Goal: Information Seeking & Learning: Learn about a topic

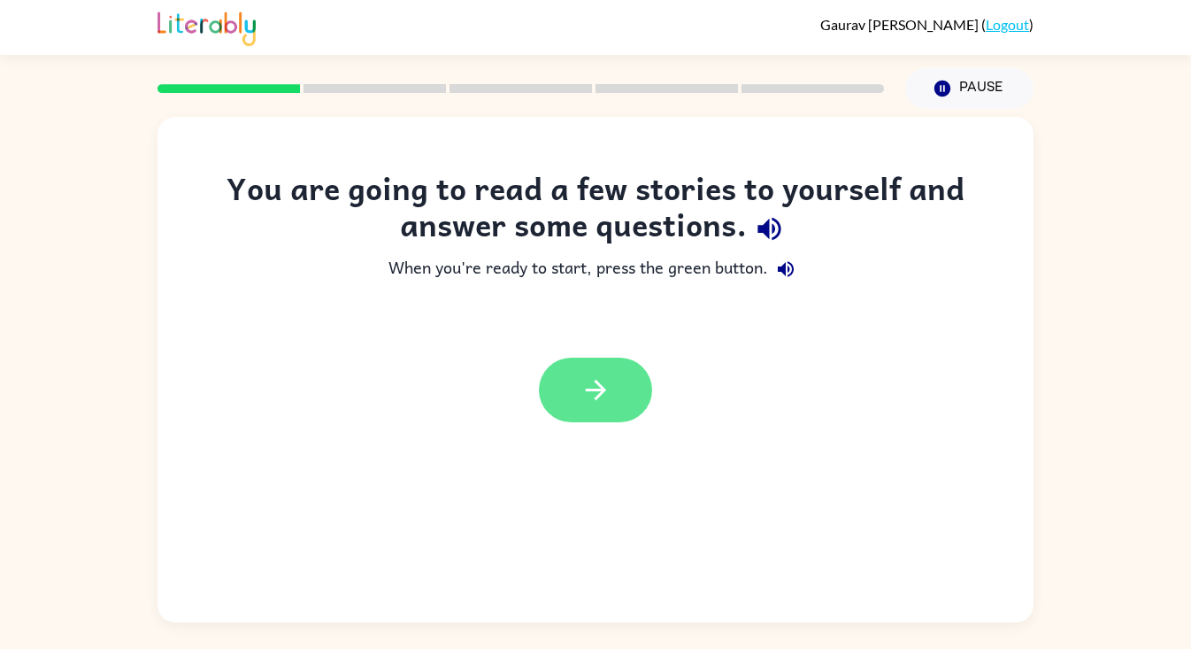
click at [615, 397] on button "button" at bounding box center [595, 389] width 113 height 65
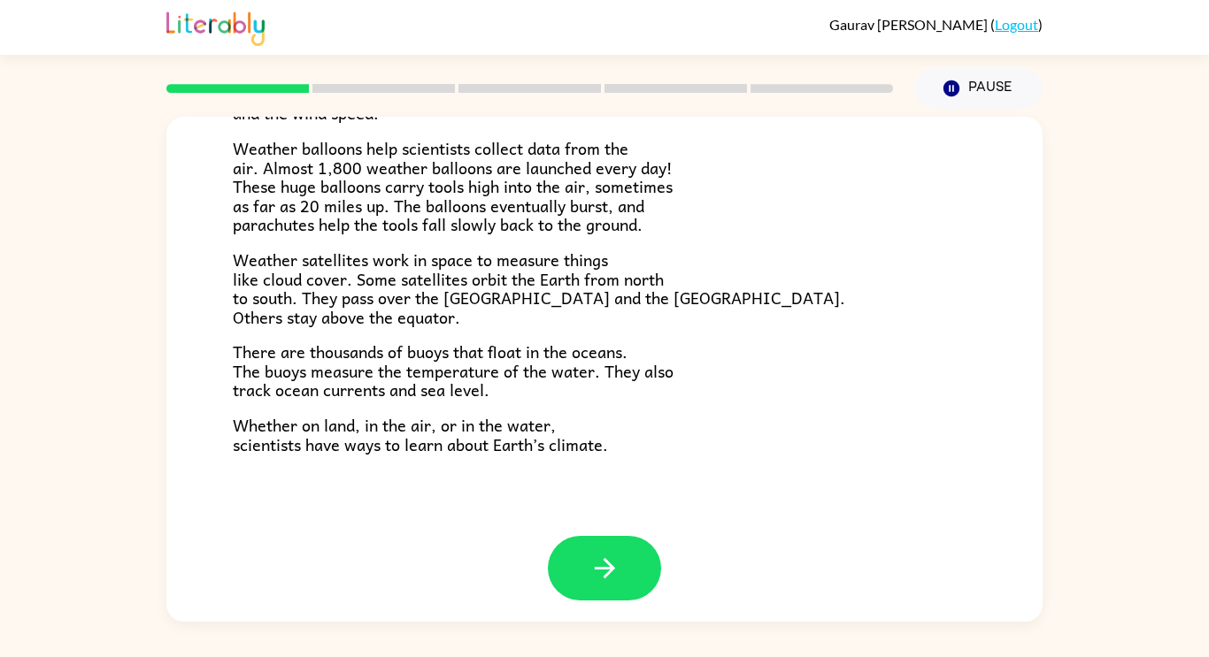
scroll to position [495, 0]
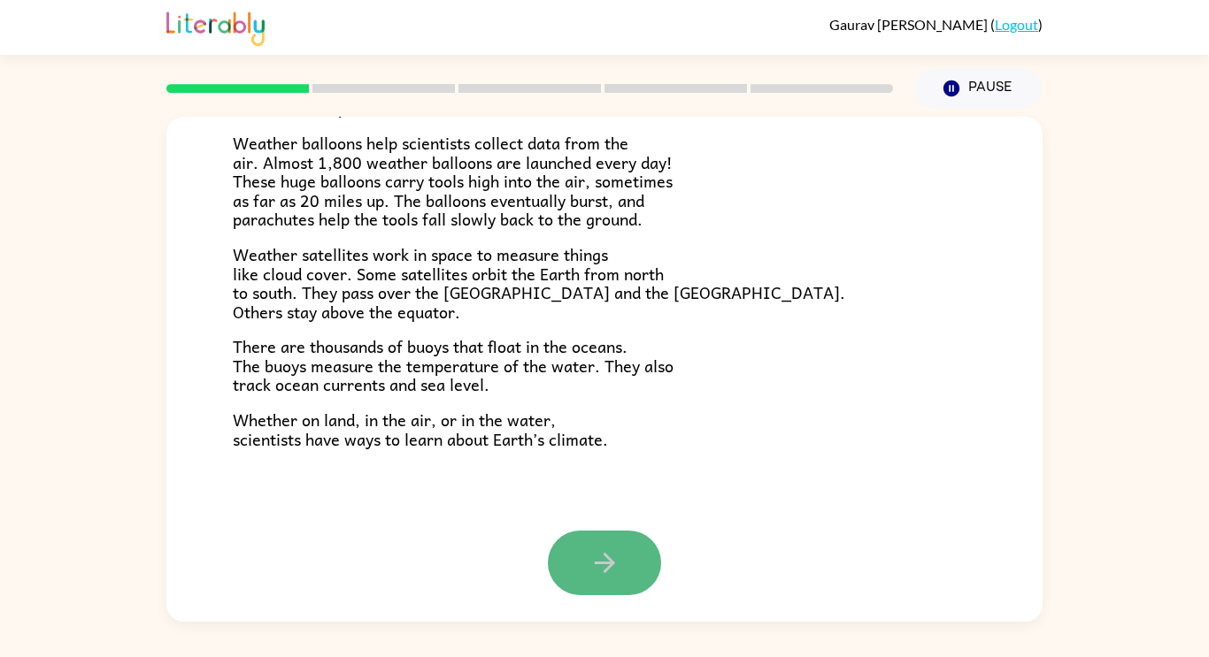
click at [577, 538] on button "button" at bounding box center [604, 563] width 113 height 65
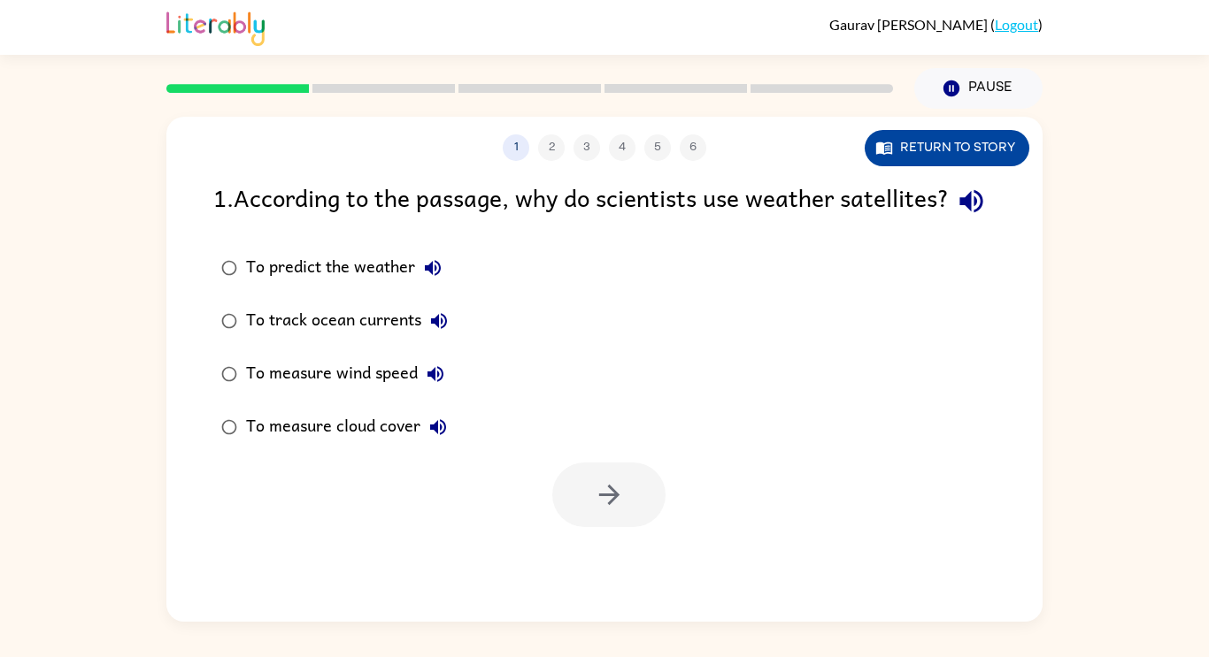
click at [942, 162] on button "Return to story" at bounding box center [947, 148] width 165 height 36
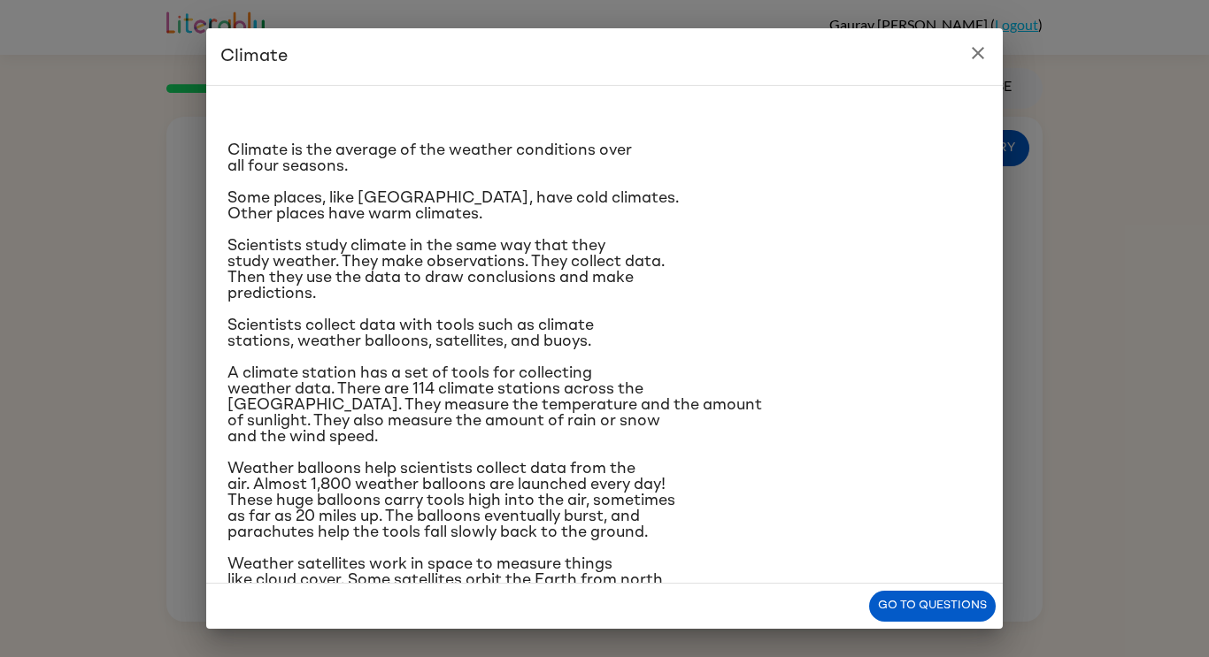
scroll to position [179, 0]
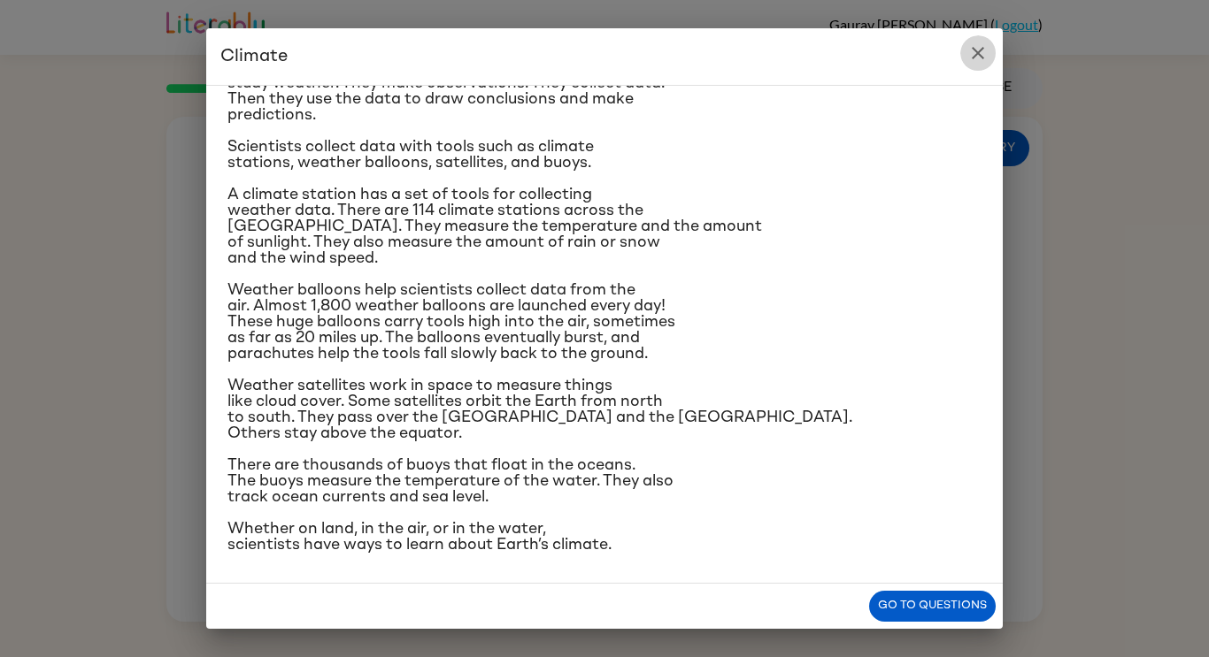
click at [969, 37] on button "close" at bounding box center [977, 52] width 35 height 35
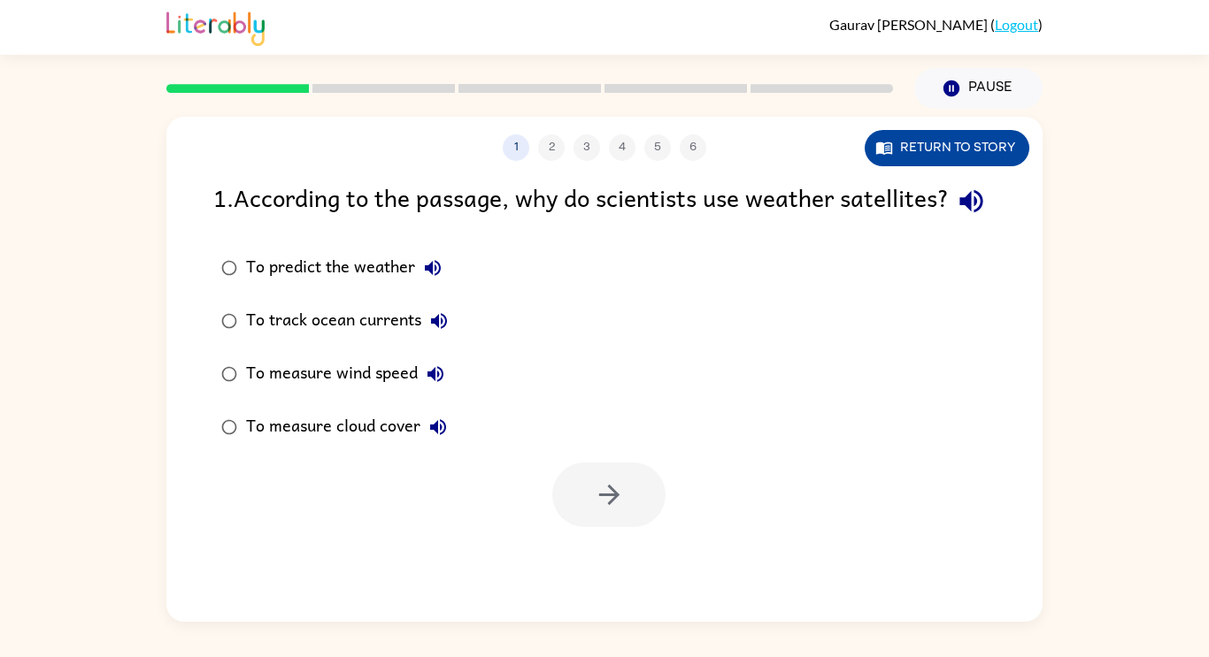
click at [918, 151] on button "Return to story" at bounding box center [947, 148] width 165 height 36
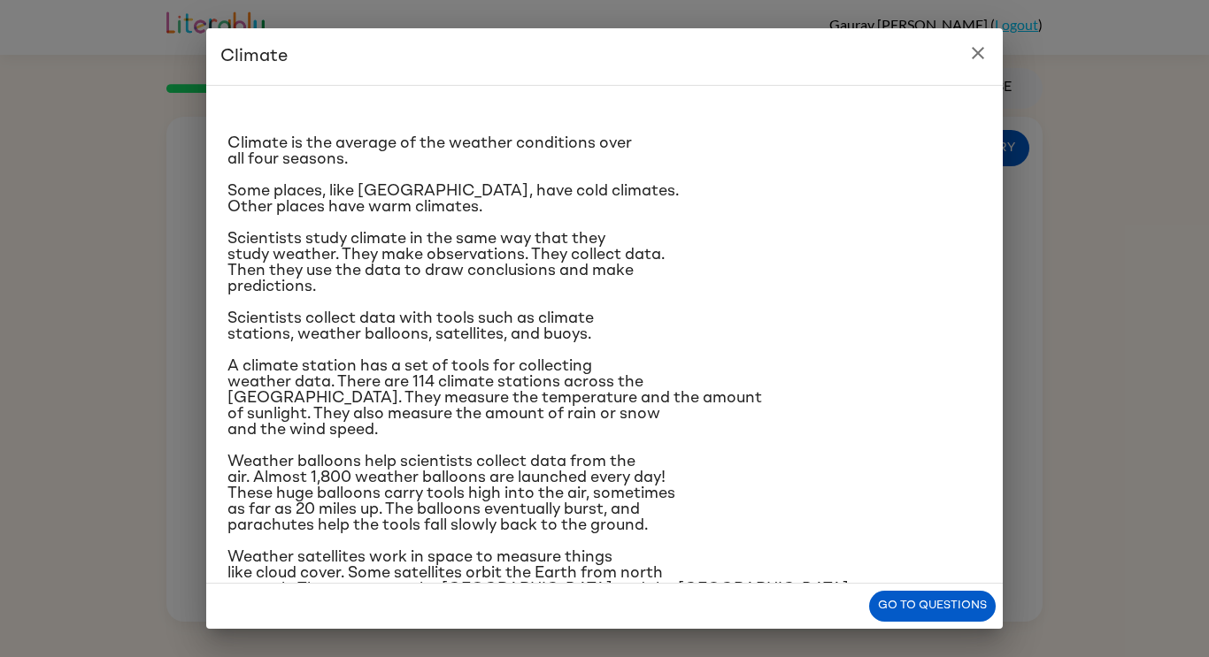
scroll to position [71, 0]
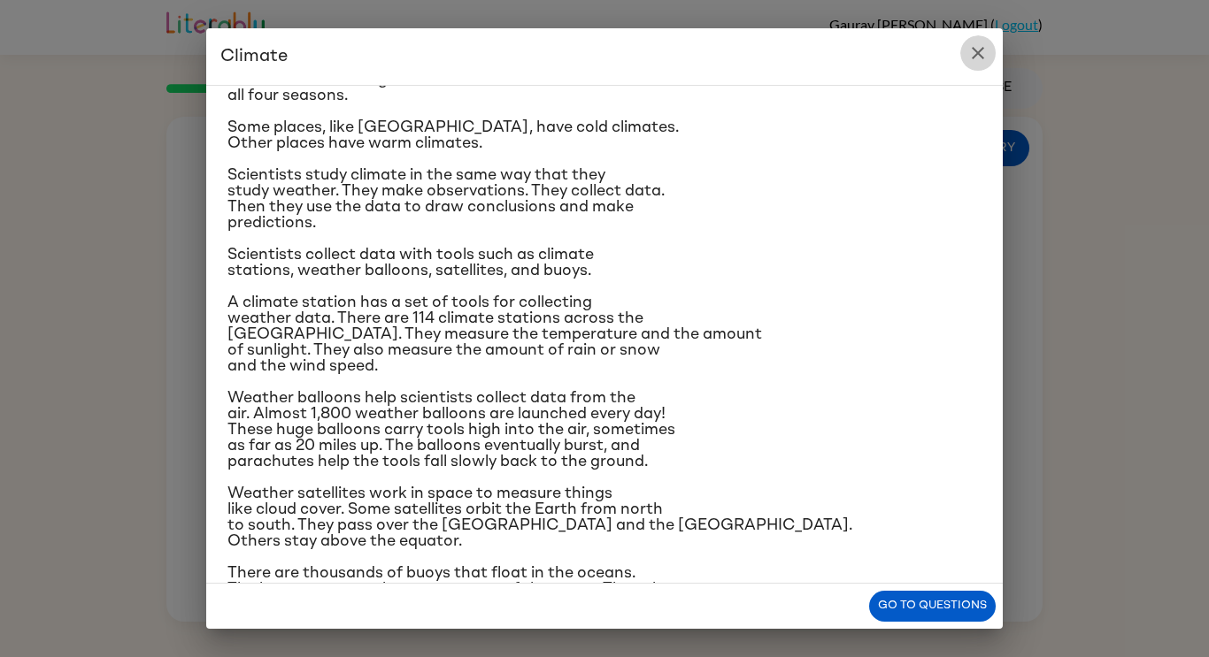
click at [965, 49] on button "close" at bounding box center [977, 52] width 35 height 35
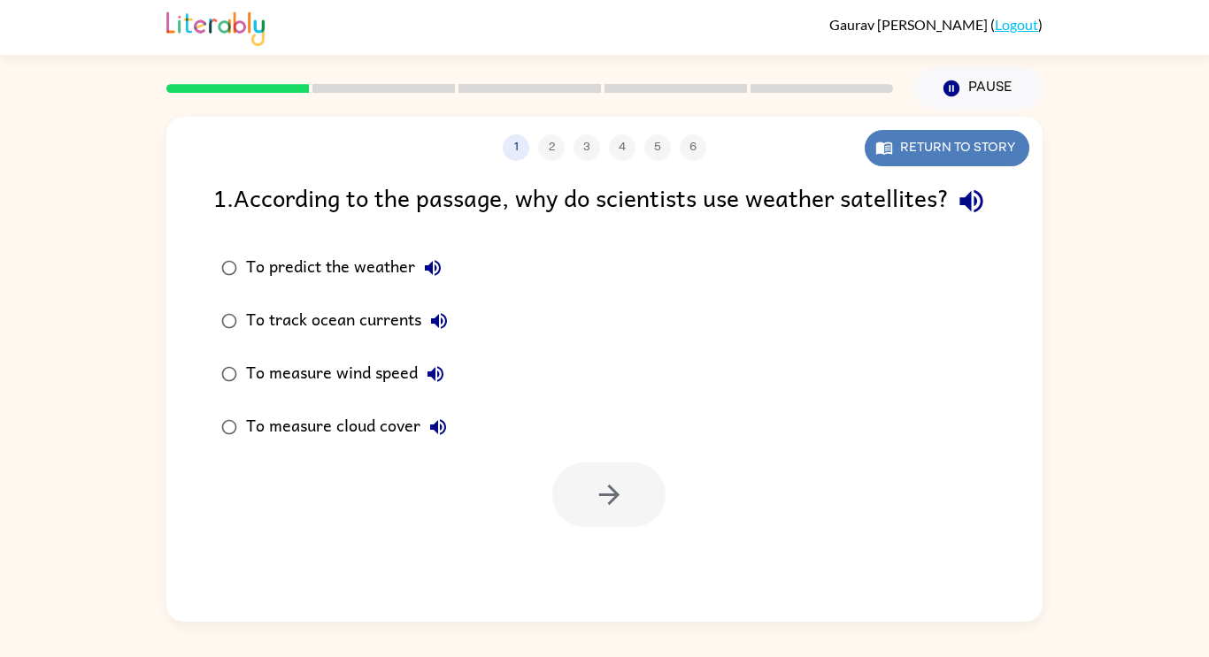
click at [942, 152] on button "Return to story" at bounding box center [947, 148] width 165 height 36
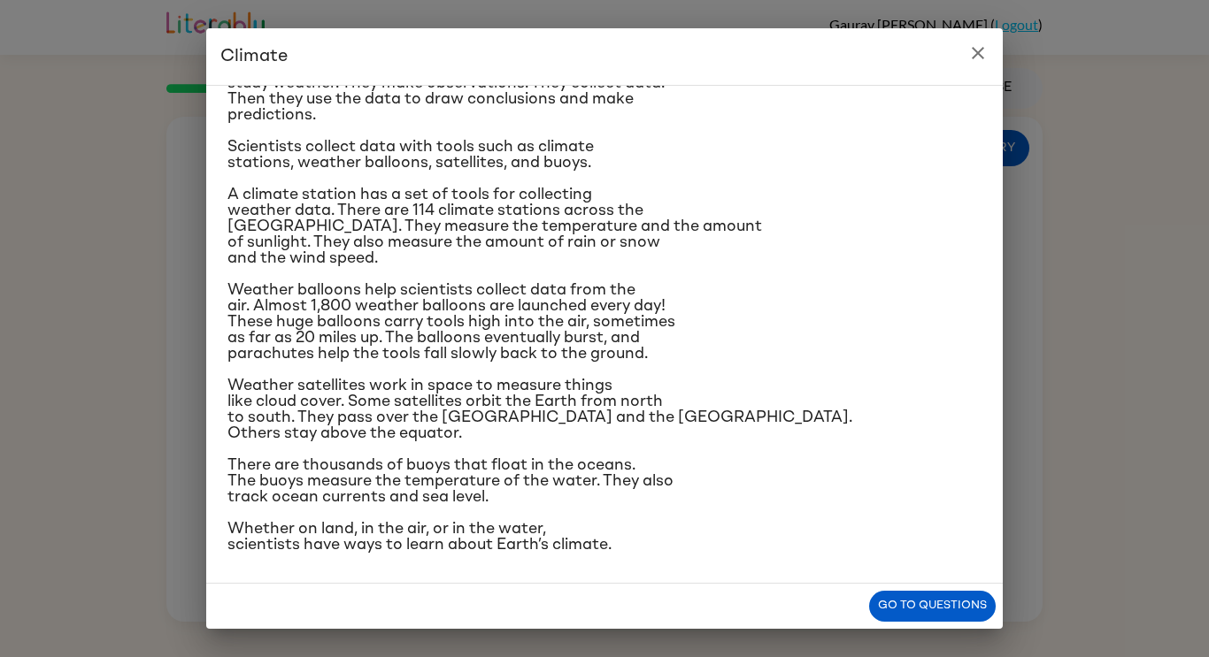
scroll to position [176, 0]
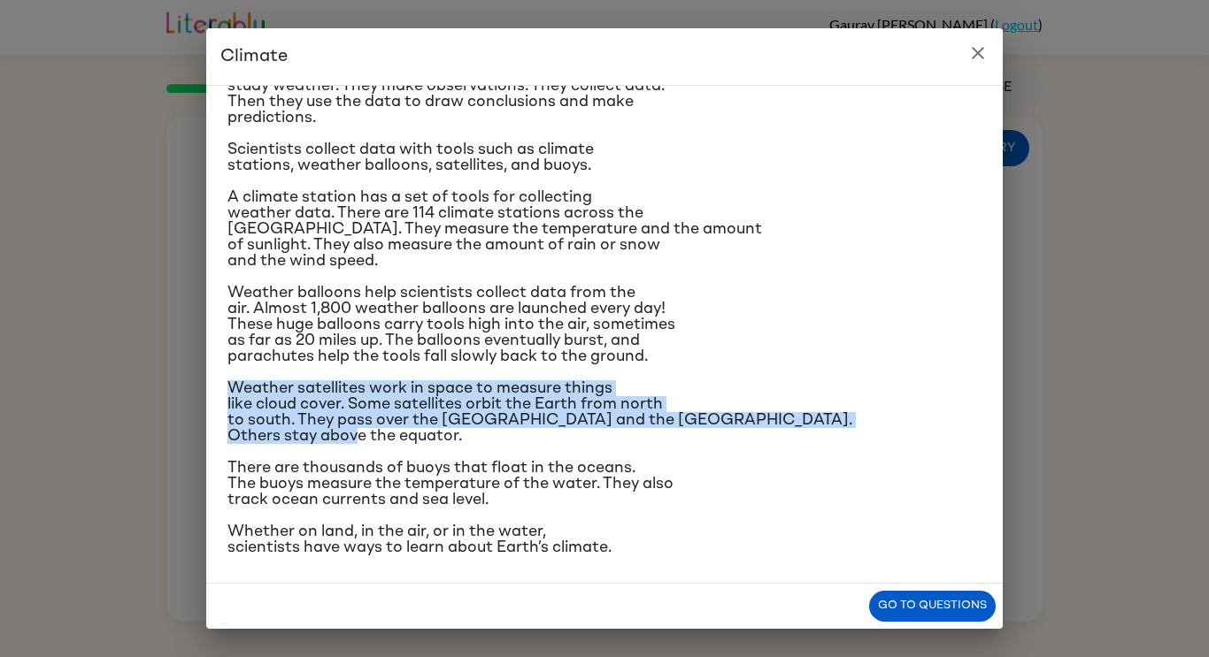
drag, startPoint x: 225, startPoint y: 381, endPoint x: 585, endPoint y: 441, distance: 365.0
click at [585, 441] on div "Climate is the average of the weather conditions over all four seasons. Some pl…" at bounding box center [604, 334] width 796 height 499
click at [972, 604] on button "Go to questions" at bounding box center [932, 606] width 127 height 31
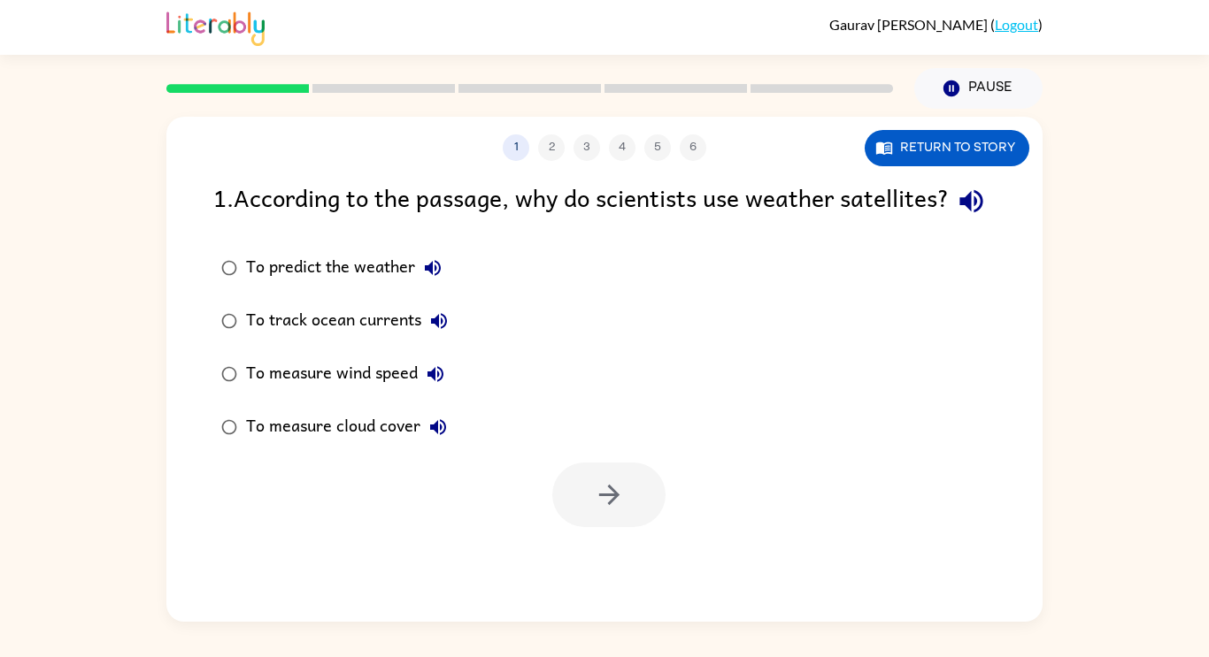
click at [327, 286] on div "To predict the weather" at bounding box center [348, 267] width 204 height 35
click at [660, 565] on div "1 2 3 4 5 6 Return to story 1 . According to the passage, why do scientists use…" at bounding box center [604, 369] width 876 height 505
click at [627, 527] on button "button" at bounding box center [608, 495] width 113 height 65
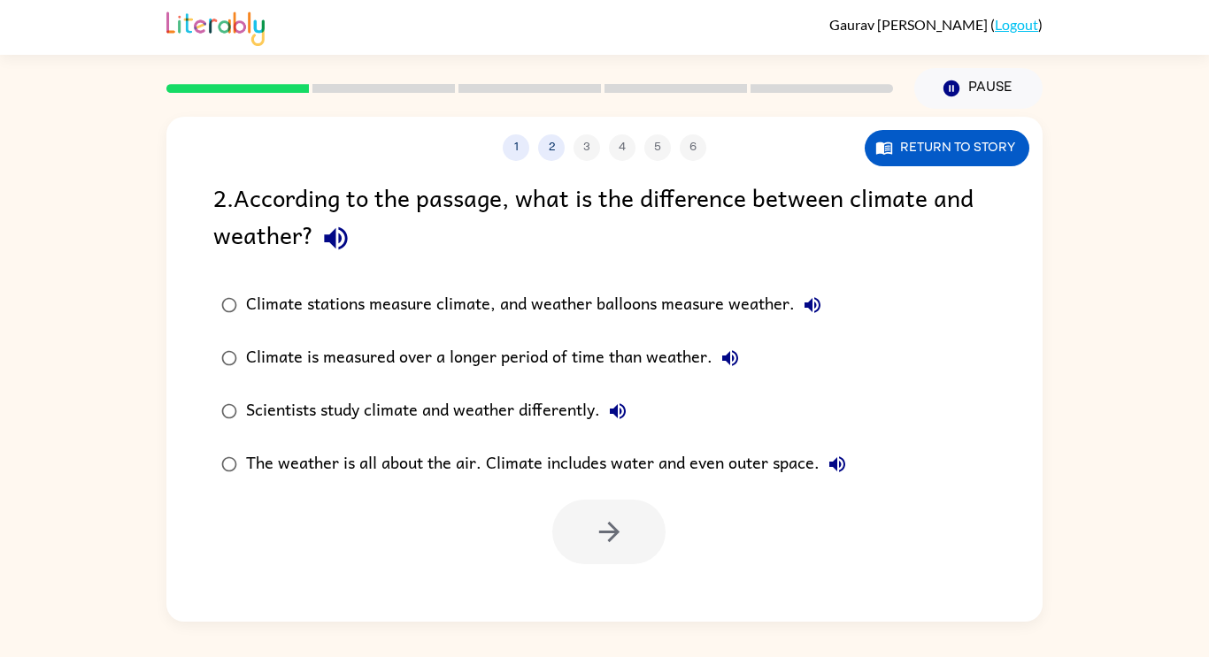
click at [553, 342] on div "Climate is measured over a longer period of time than weather." at bounding box center [497, 358] width 502 height 35
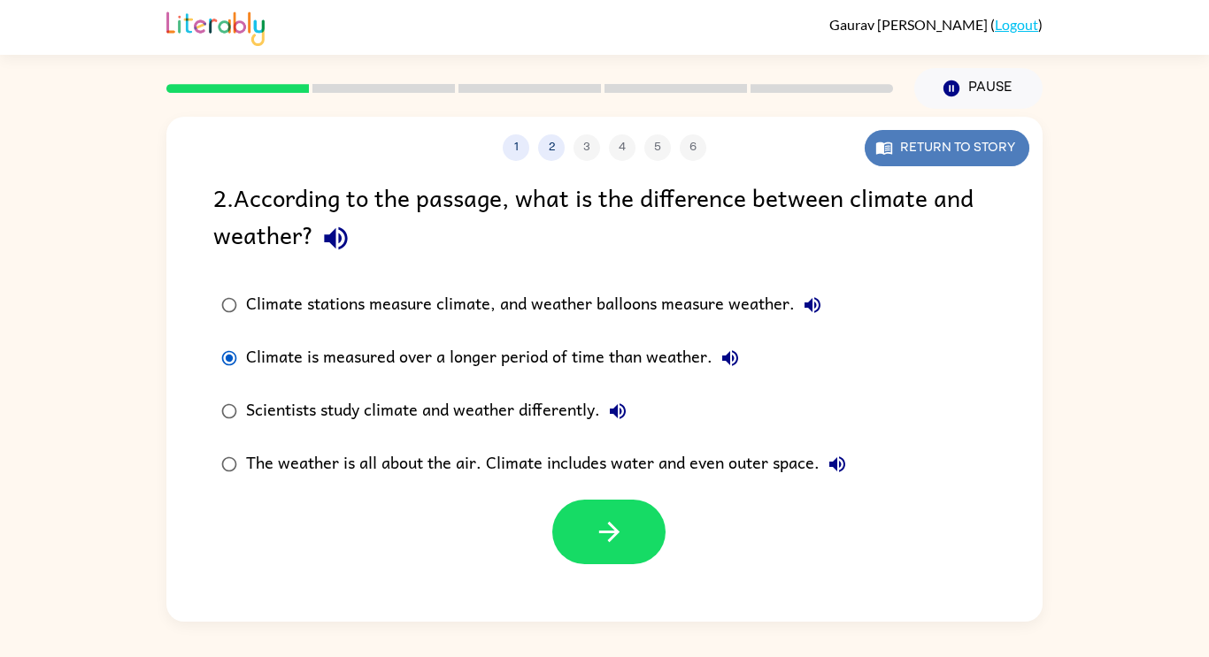
click at [965, 149] on button "Return to story" at bounding box center [947, 148] width 165 height 36
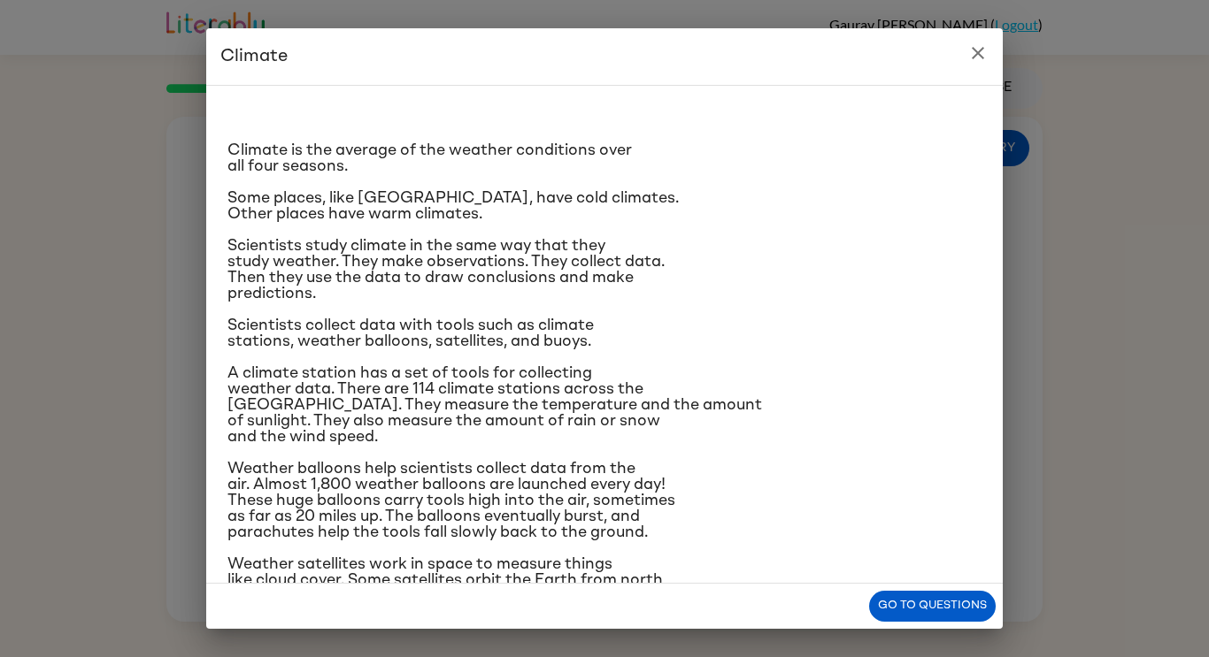
click at [976, 54] on icon "close" at bounding box center [978, 53] width 12 height 12
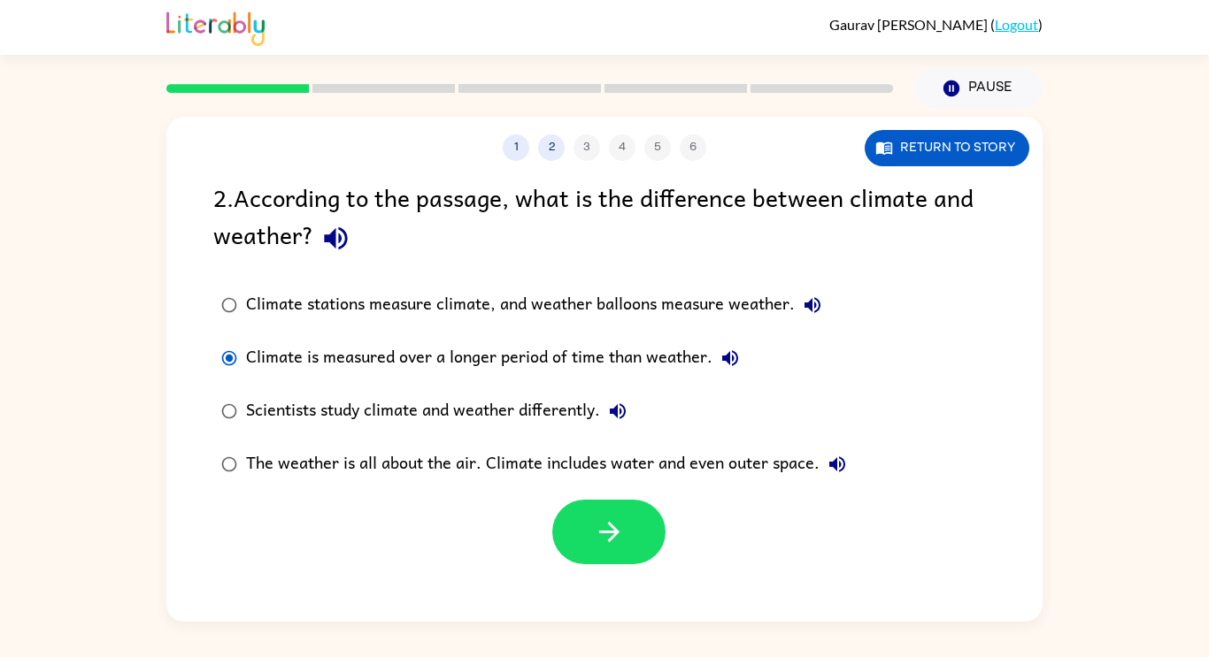
click at [427, 312] on div "Climate stations measure climate, and weather balloons measure weather." at bounding box center [538, 305] width 584 height 35
click at [361, 419] on div "Scientists study climate and weather differently." at bounding box center [440, 411] width 389 height 35
click at [643, 522] on button "button" at bounding box center [608, 532] width 113 height 65
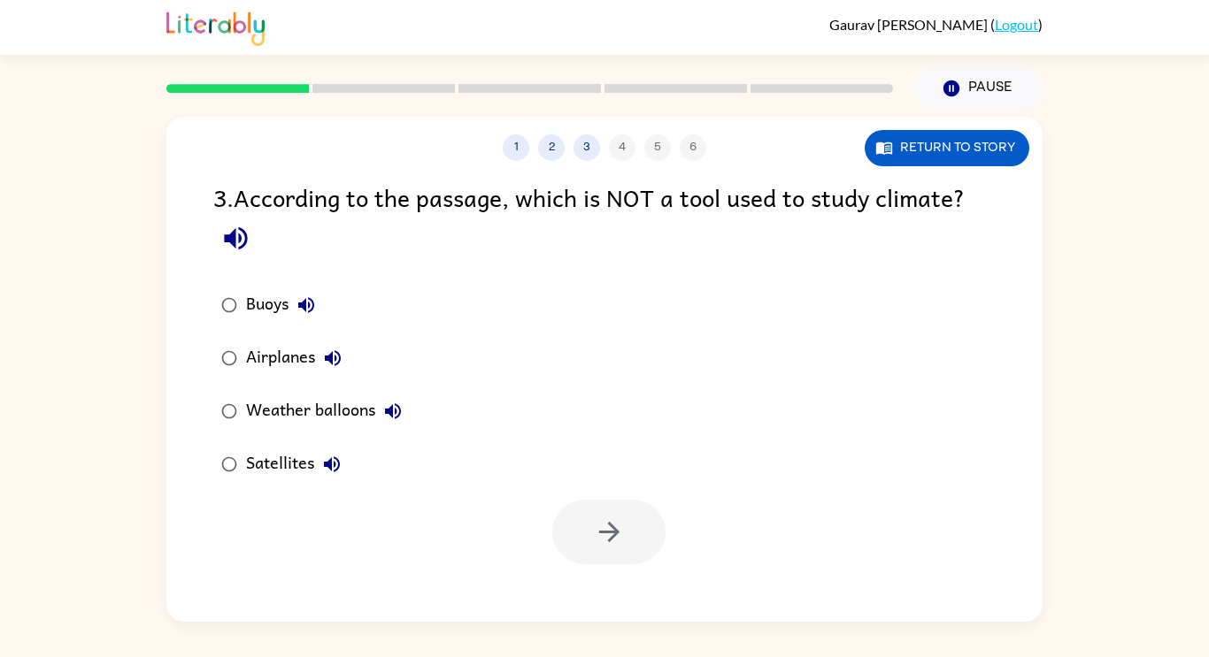
click at [257, 363] on div "Airplanes" at bounding box center [298, 358] width 104 height 35
click at [585, 564] on button "button" at bounding box center [608, 532] width 113 height 65
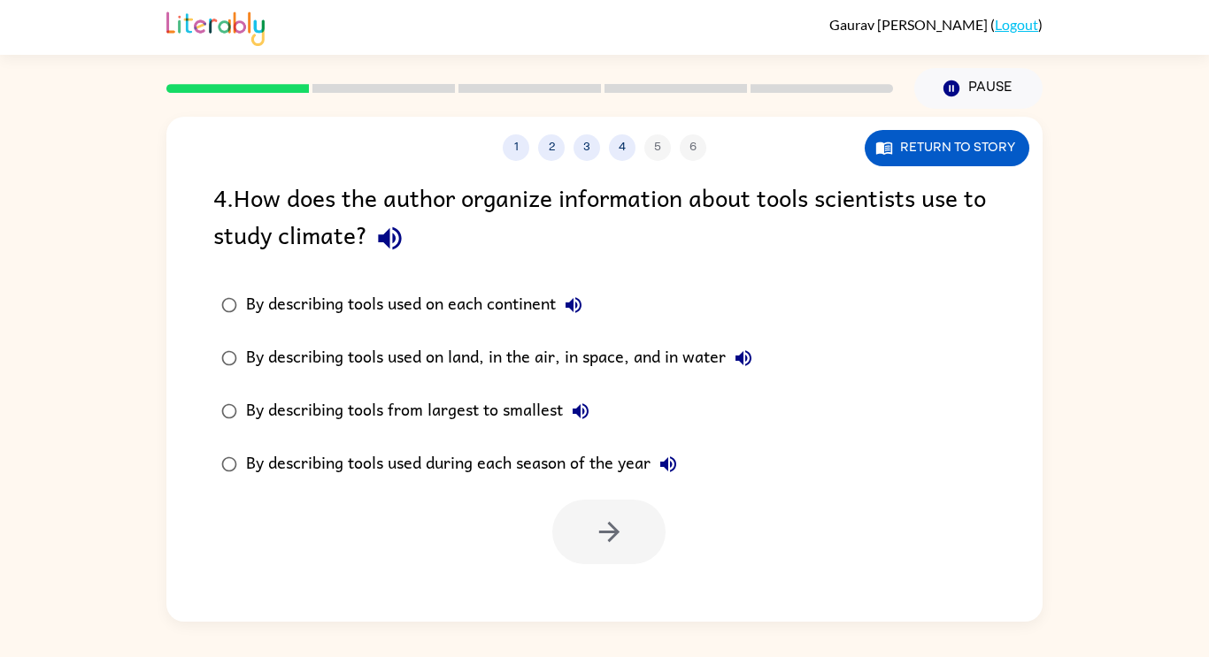
click at [445, 318] on div "By describing tools used on each continent" at bounding box center [418, 305] width 345 height 35
click at [510, 369] on div "By describing tools used on land, in the air, in space, and in water" at bounding box center [503, 358] width 515 height 35
click at [621, 531] on icon "button" at bounding box center [609, 532] width 31 height 31
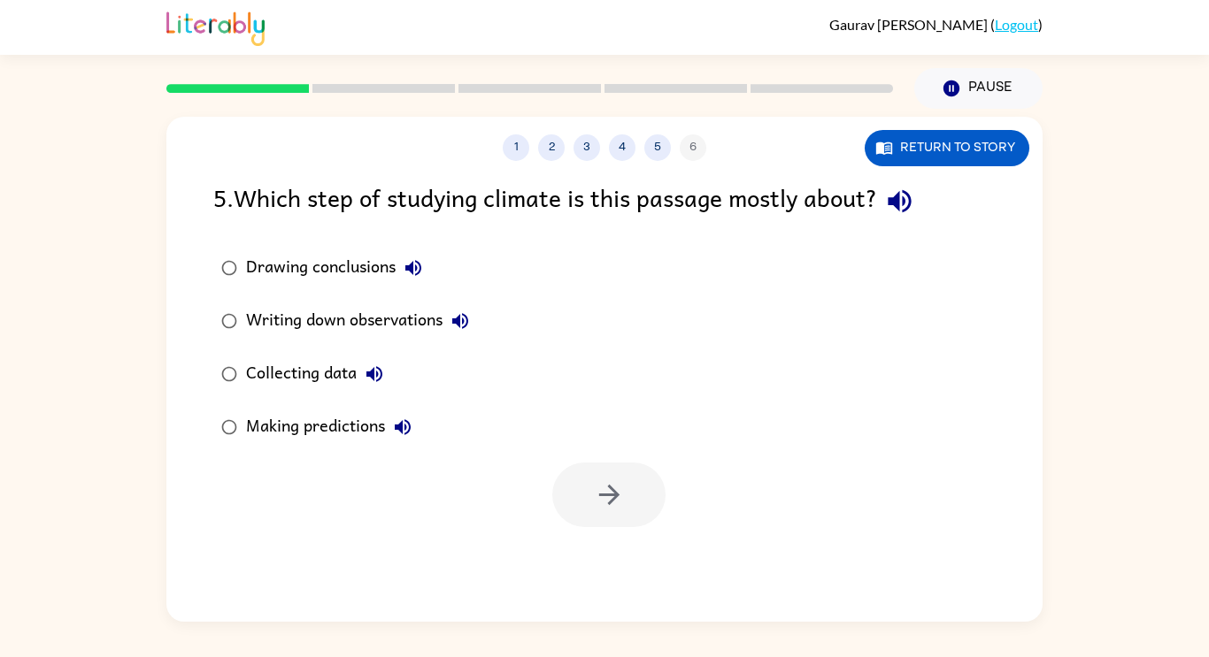
click at [314, 378] on div "Collecting data" at bounding box center [319, 374] width 146 height 35
click at [314, 436] on div "Making predictions" at bounding box center [333, 427] width 174 height 35
click at [339, 365] on div "Collecting data" at bounding box center [319, 374] width 146 height 35
click at [610, 533] on div "1 2 3 4 5 6 Return to story 5 . Which step of studying climate is this passage …" at bounding box center [604, 369] width 876 height 505
click at [632, 471] on button "button" at bounding box center [608, 495] width 113 height 65
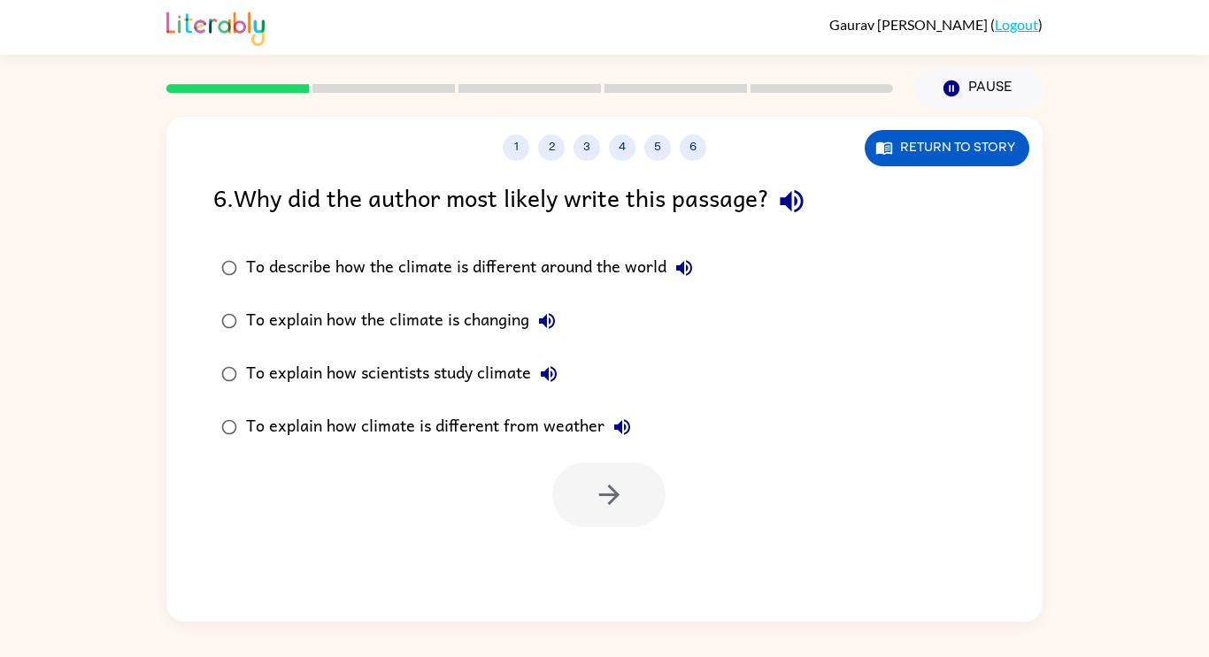
click at [257, 264] on div "To describe how the climate is different around the world" at bounding box center [474, 267] width 456 height 35
click at [476, 329] on div "To explain how the climate is changing" at bounding box center [405, 321] width 319 height 35
click at [483, 393] on label "To explain how scientists study climate" at bounding box center [457, 374] width 507 height 53
click at [580, 493] on button "button" at bounding box center [608, 495] width 113 height 65
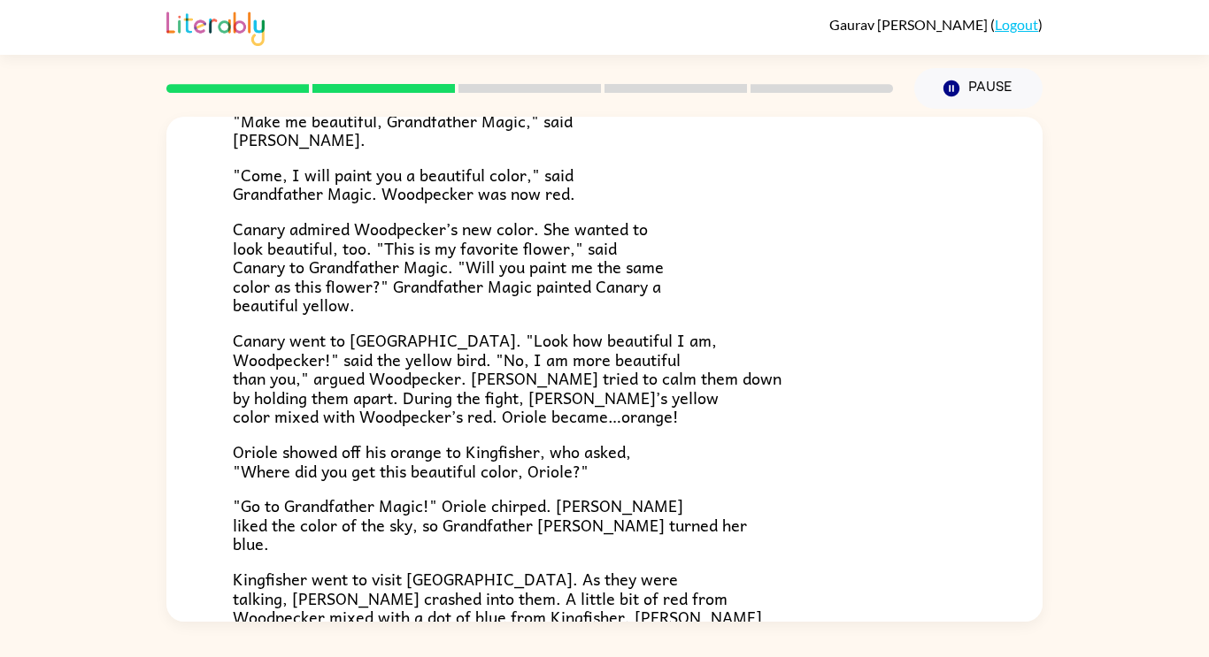
scroll to position [457, 0]
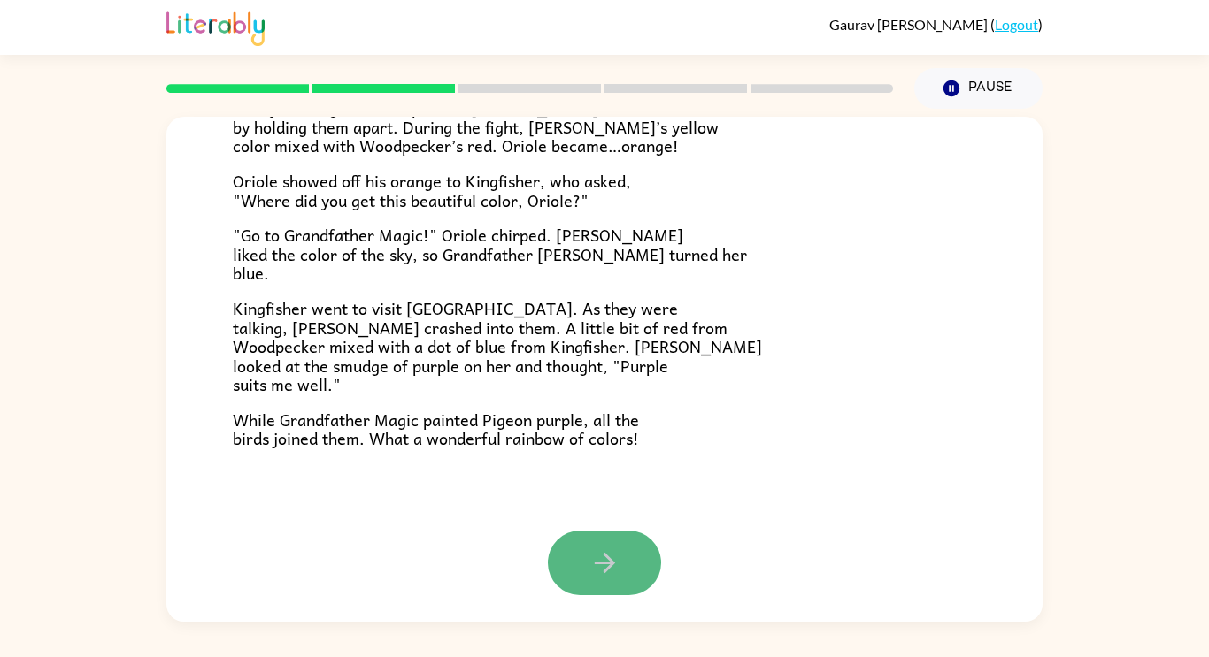
click at [619, 570] on icon "button" at bounding box center [604, 563] width 31 height 31
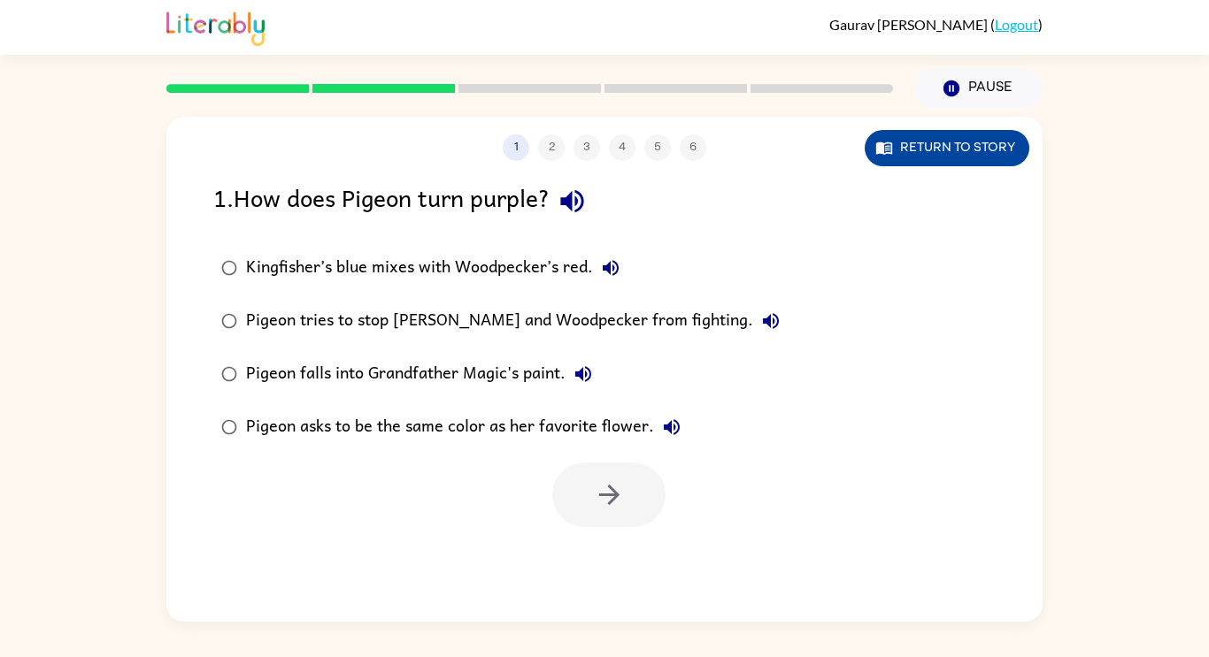
click at [910, 153] on button "Return to story" at bounding box center [947, 148] width 165 height 36
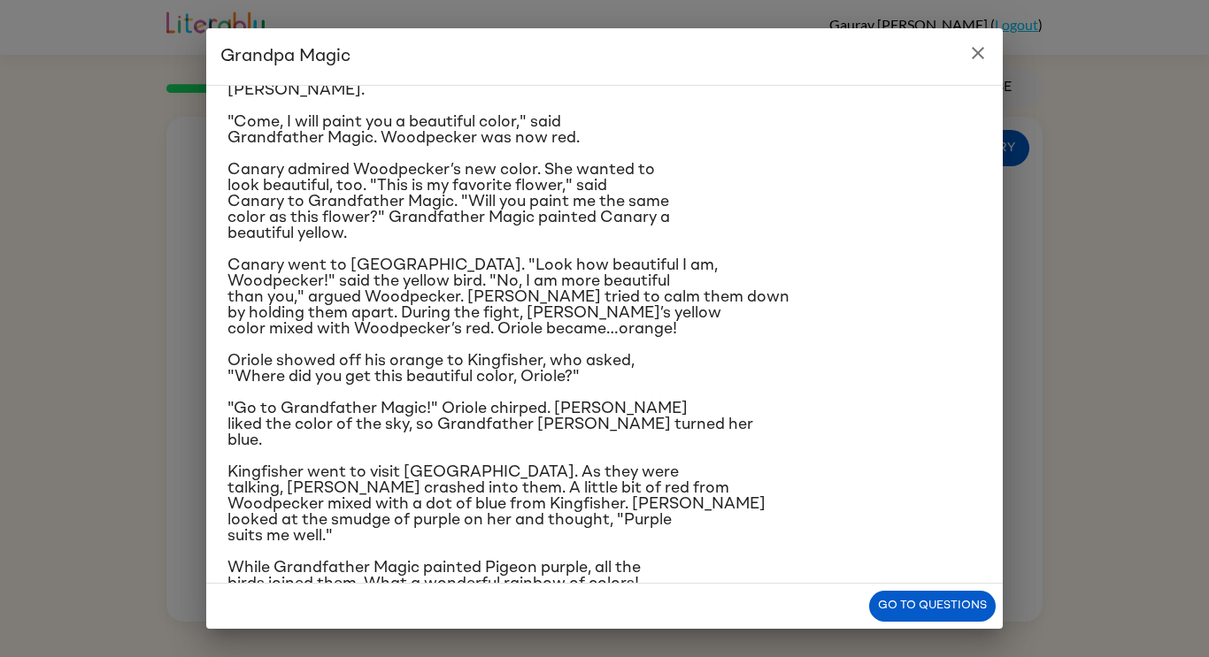
scroll to position [147, 0]
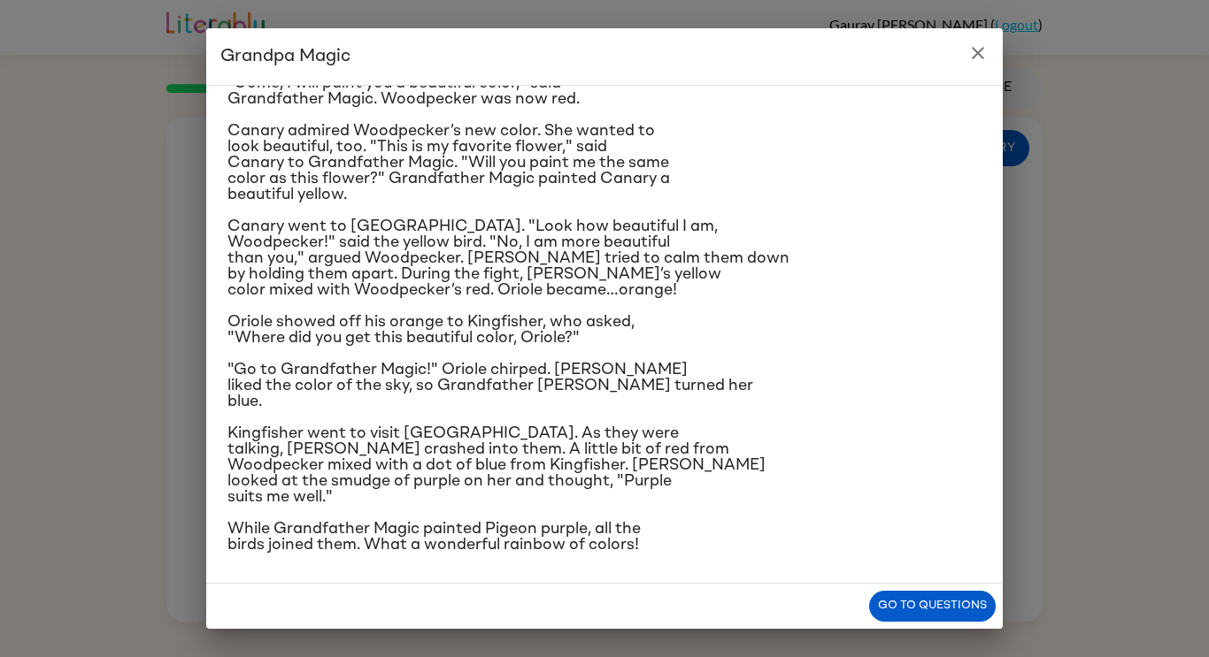
click at [980, 57] on icon "close" at bounding box center [978, 53] width 12 height 12
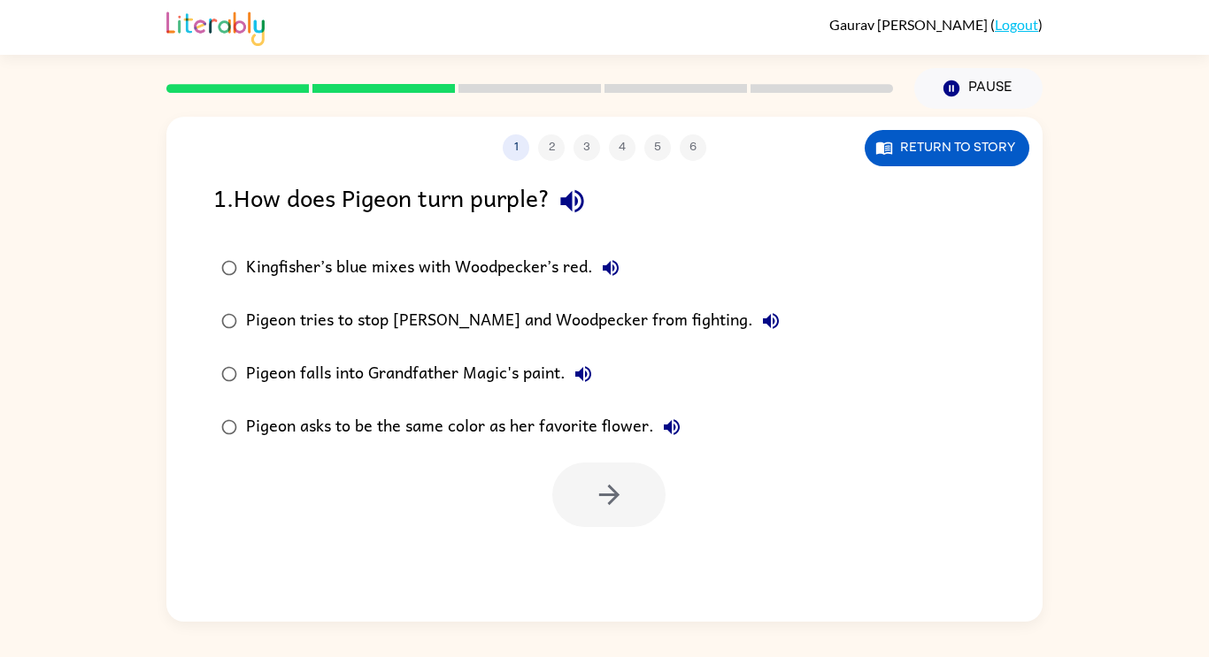
click at [535, 336] on div "Pigeon tries to stop [PERSON_NAME] and Woodpecker from fighting." at bounding box center [517, 321] width 542 height 35
click at [629, 540] on div "1 2 3 4 5 6 Return to story 1 . How does Pigeon turn purple? Kingfisher’s blue …" at bounding box center [604, 369] width 876 height 505
click at [632, 506] on button "button" at bounding box center [608, 495] width 113 height 65
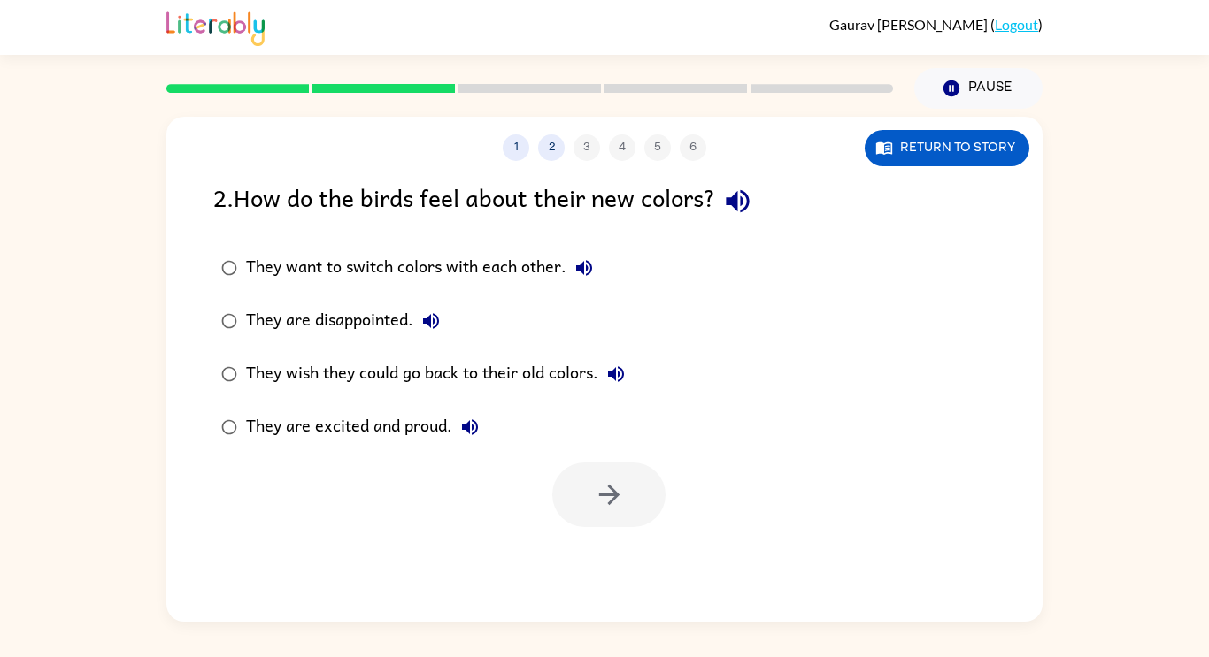
click at [338, 378] on div "They wish they could go back to their old colors." at bounding box center [440, 374] width 388 height 35
click at [662, 552] on div "1 2 3 4 5 6 Return to story 2 . How do the birds feel about their new colors? T…" at bounding box center [604, 369] width 876 height 505
click at [620, 495] on icon "button" at bounding box center [609, 495] width 31 height 31
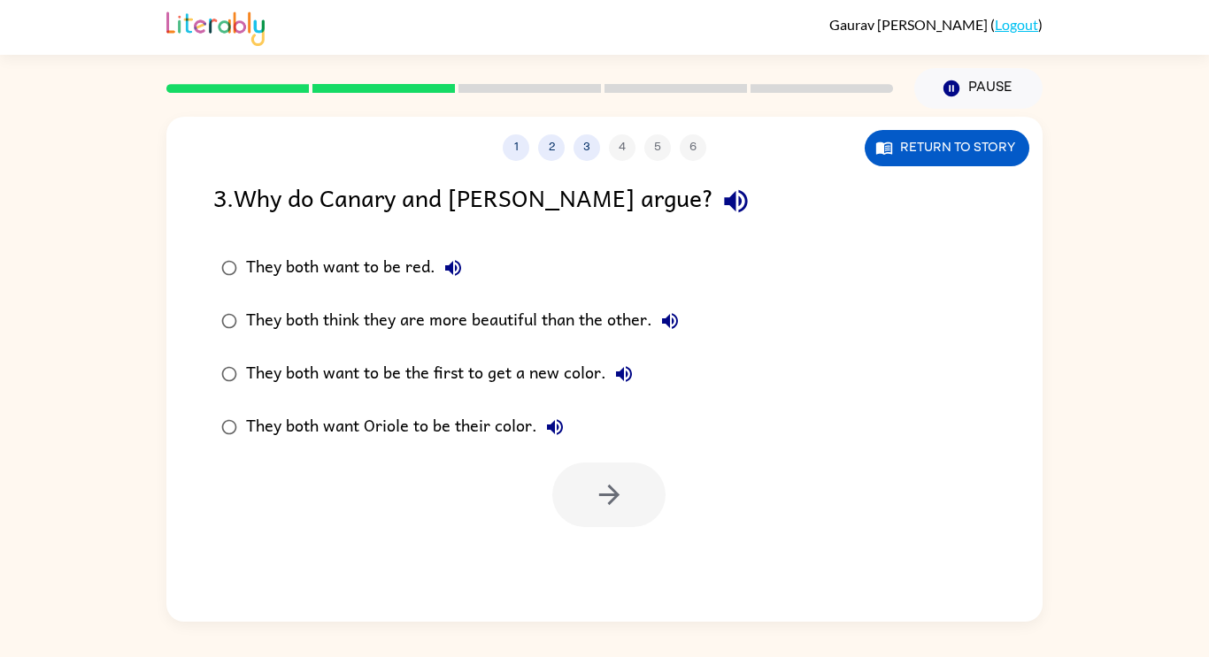
click at [499, 331] on div "They both think they are more beautiful than the other." at bounding box center [467, 321] width 442 height 35
click at [627, 487] on button "button" at bounding box center [608, 495] width 113 height 65
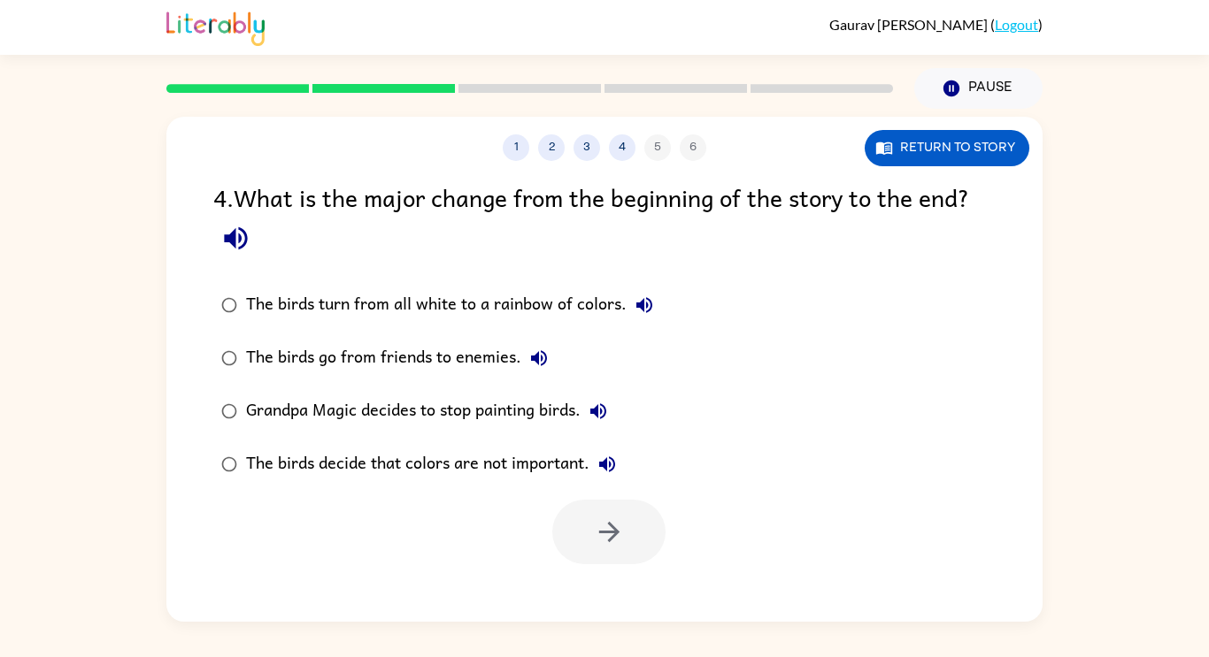
click at [476, 330] on label "The birds turn from all white to a rainbow of colors." at bounding box center [437, 305] width 467 height 53
click at [427, 371] on div "The birds go from friends to enemies." at bounding box center [401, 358] width 311 height 35
click at [533, 427] on div "Grandpa Magic decides to stop painting birds." at bounding box center [431, 411] width 370 height 35
click at [563, 472] on div "The birds decide that colors are not important." at bounding box center [435, 464] width 379 height 35
click at [477, 325] on label "The birds turn from all white to a rainbow of colors." at bounding box center [437, 305] width 467 height 53
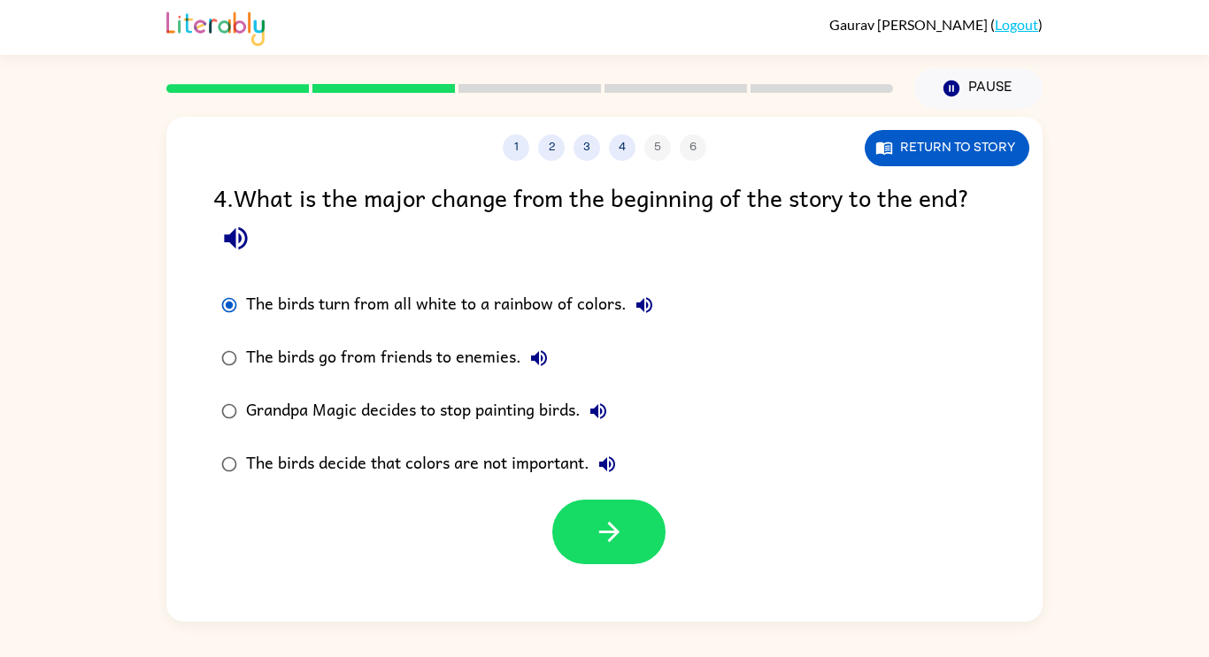
click at [442, 460] on div "The birds decide that colors are not important." at bounding box center [435, 464] width 379 height 35
click at [594, 542] on icon "button" at bounding box center [609, 532] width 31 height 31
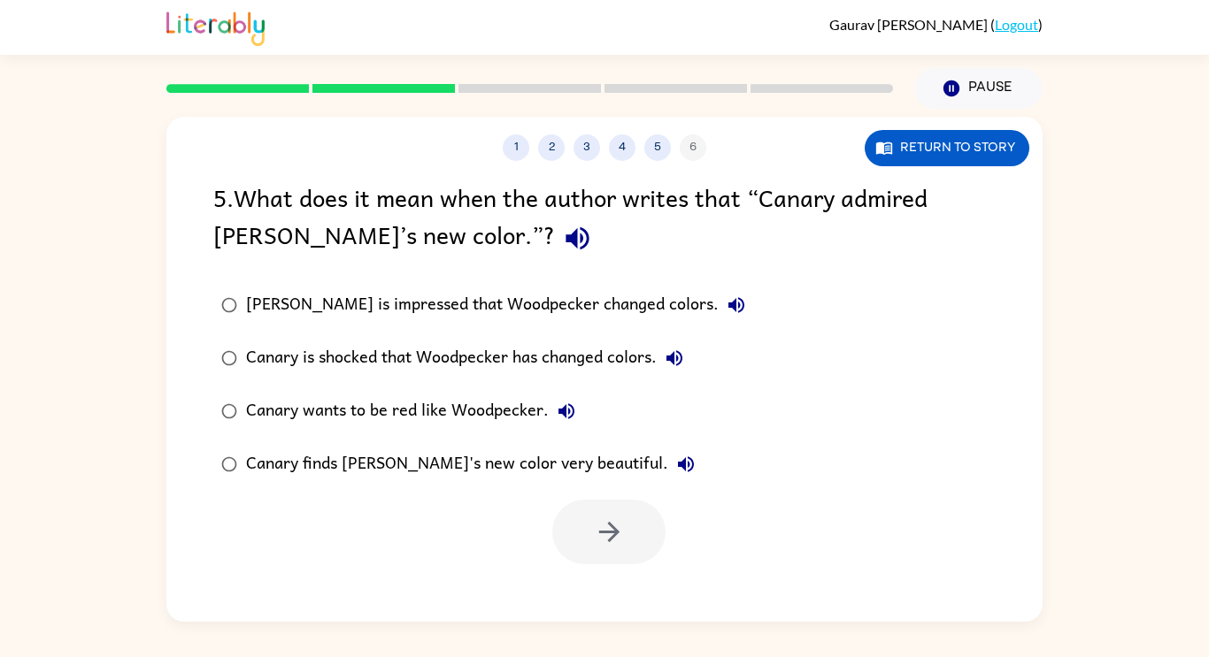
click at [497, 332] on label "Canary is shocked that Woodpecker has changed colors." at bounding box center [483, 358] width 559 height 53
click at [598, 536] on icon "button" at bounding box center [609, 532] width 31 height 31
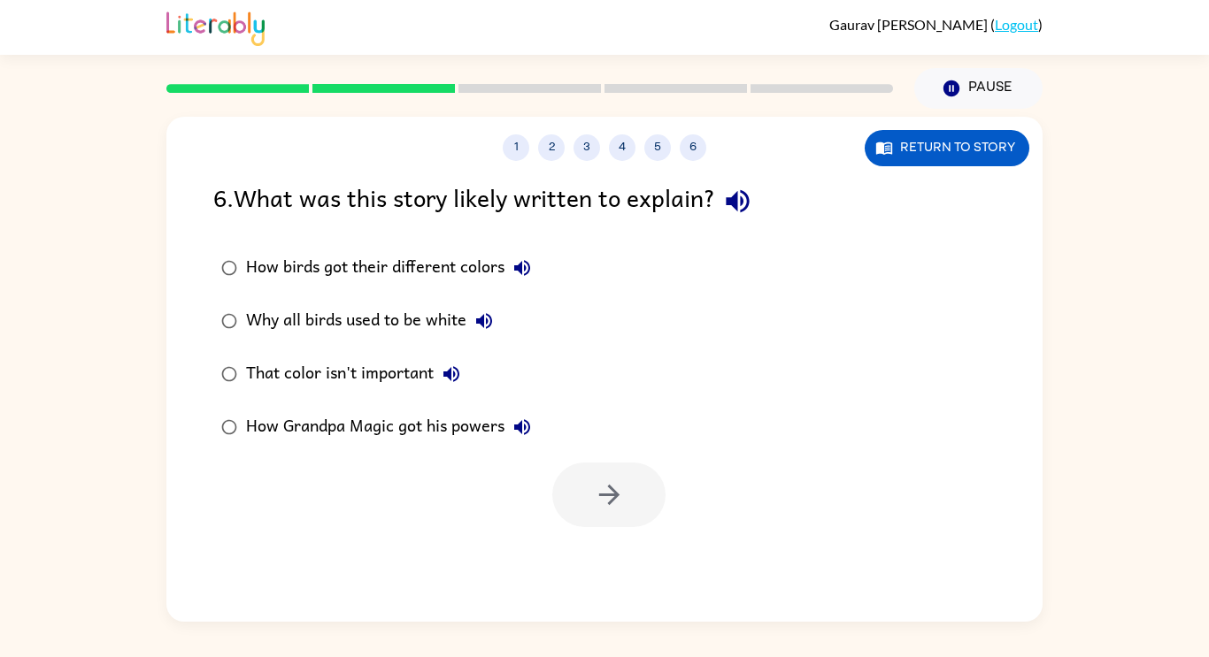
click at [407, 371] on div "That color isn't important" at bounding box center [357, 374] width 223 height 35
click at [417, 427] on div "How Grandpa Magic got his powers" at bounding box center [393, 427] width 294 height 35
click at [428, 267] on div "How birds got their different colors" at bounding box center [393, 267] width 294 height 35
click at [592, 504] on button "button" at bounding box center [608, 495] width 113 height 65
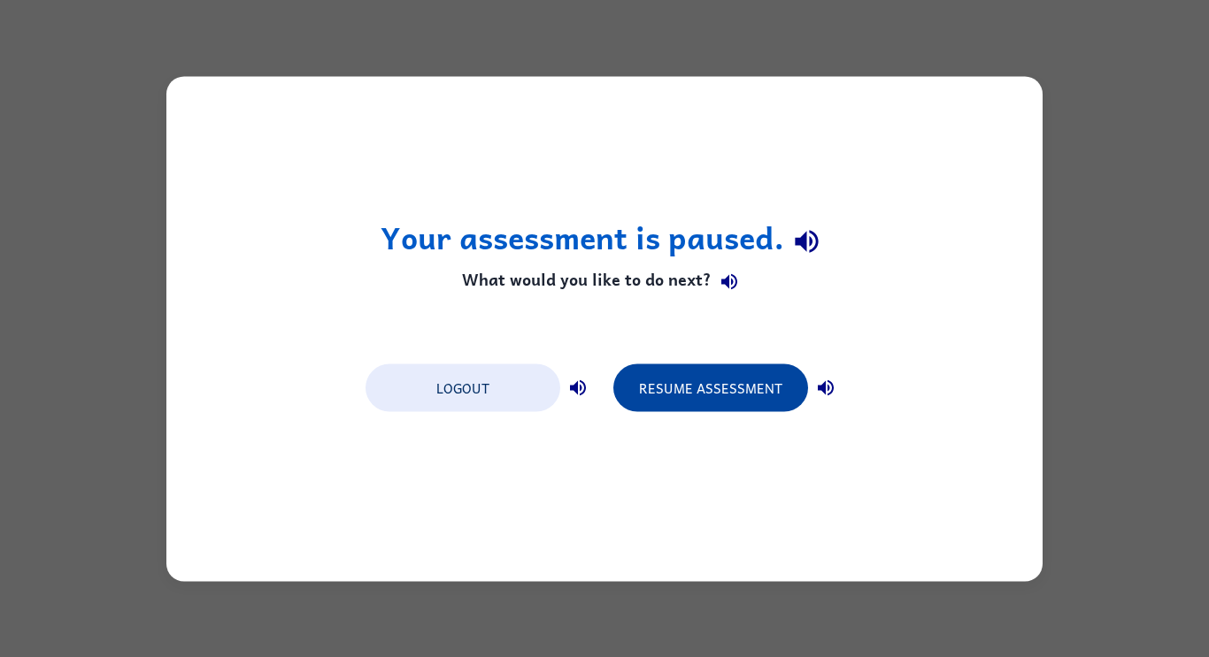
click at [717, 393] on button "Resume Assessment" at bounding box center [710, 388] width 195 height 48
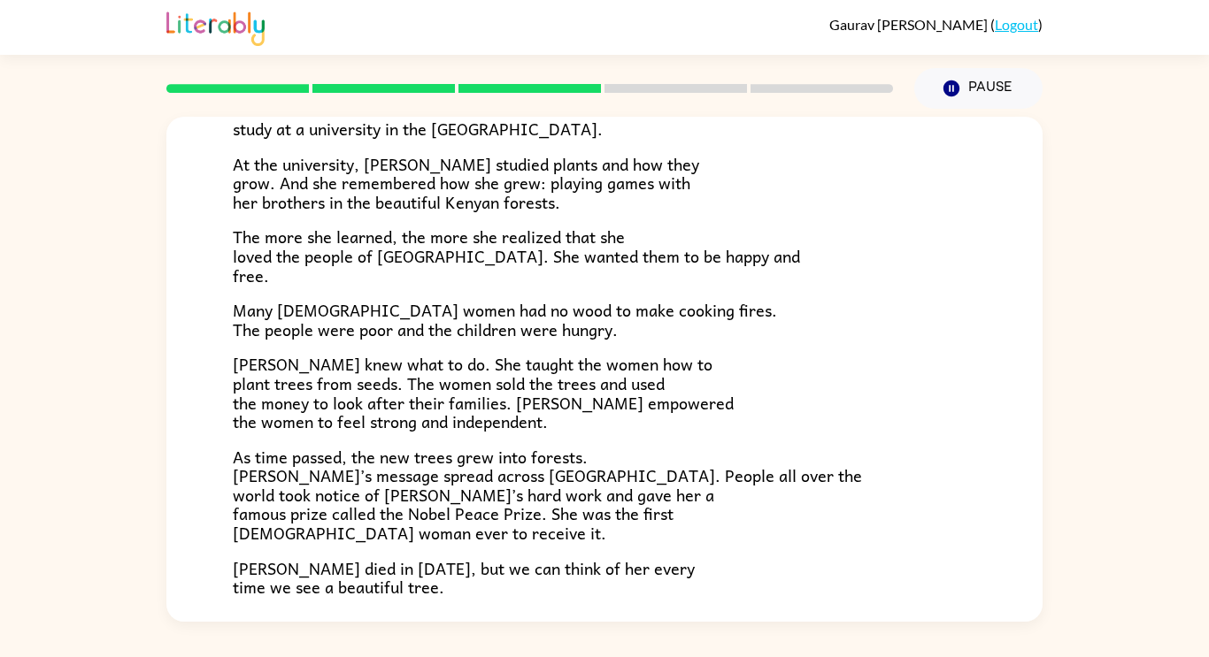
scroll to position [498, 0]
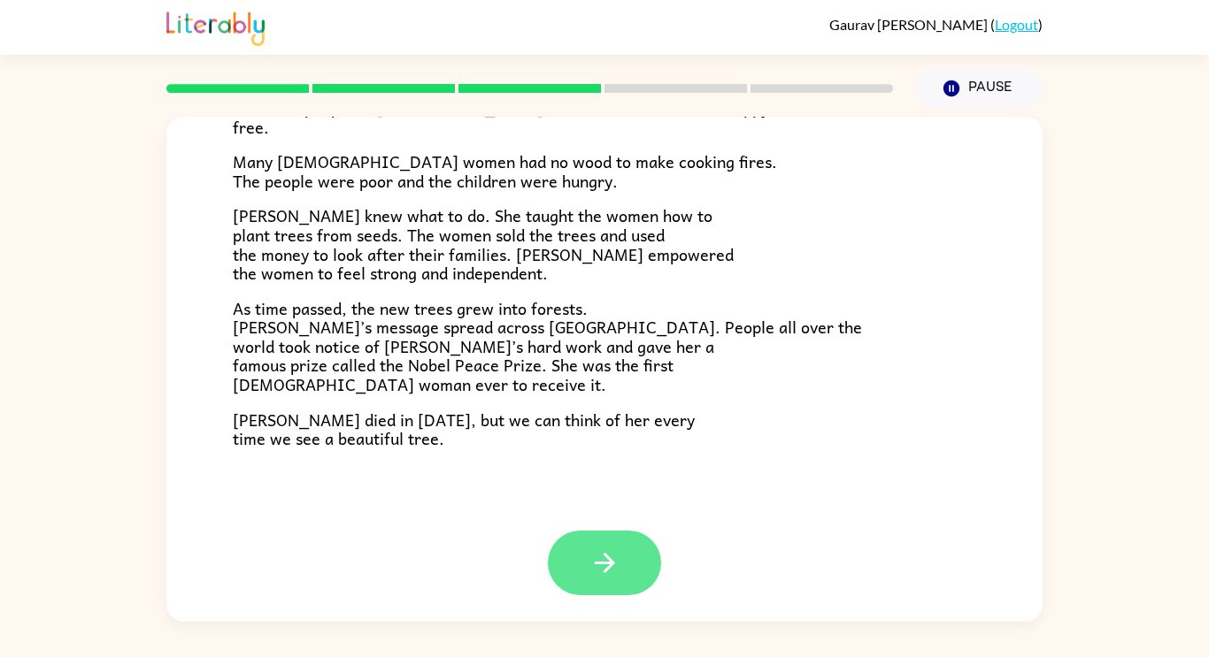
click at [659, 557] on button "button" at bounding box center [604, 563] width 113 height 65
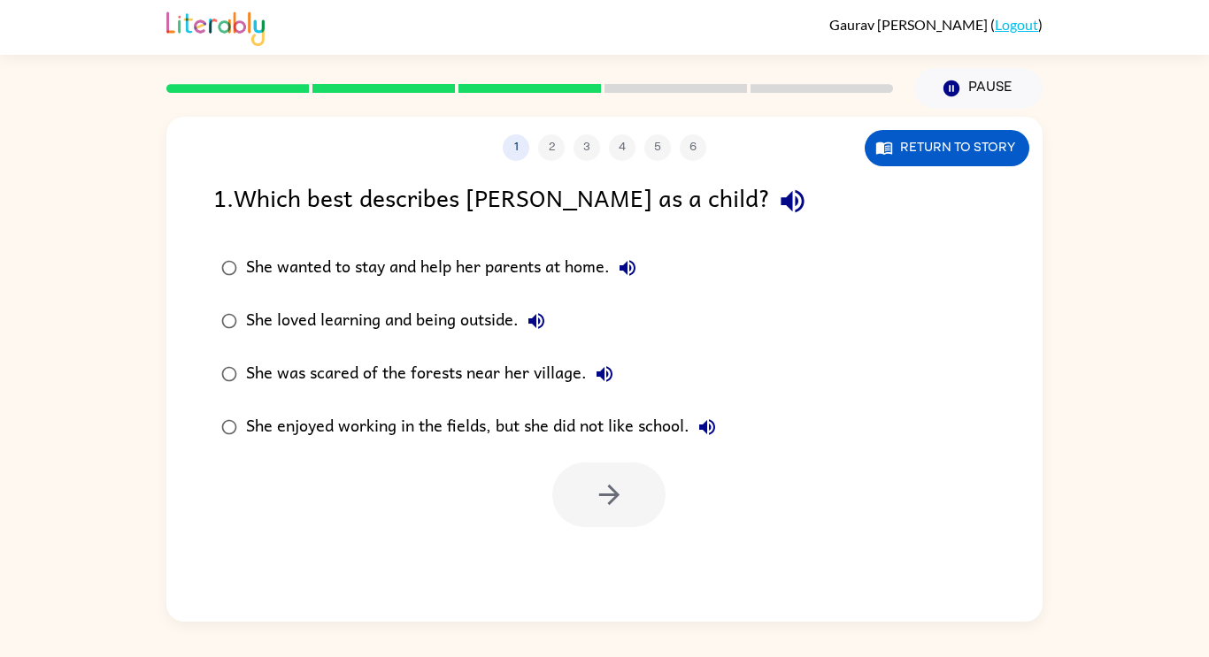
scroll to position [0, 0]
click at [431, 322] on div "She loved learning and being outside." at bounding box center [400, 321] width 308 height 35
click at [584, 505] on button "button" at bounding box center [608, 495] width 113 height 65
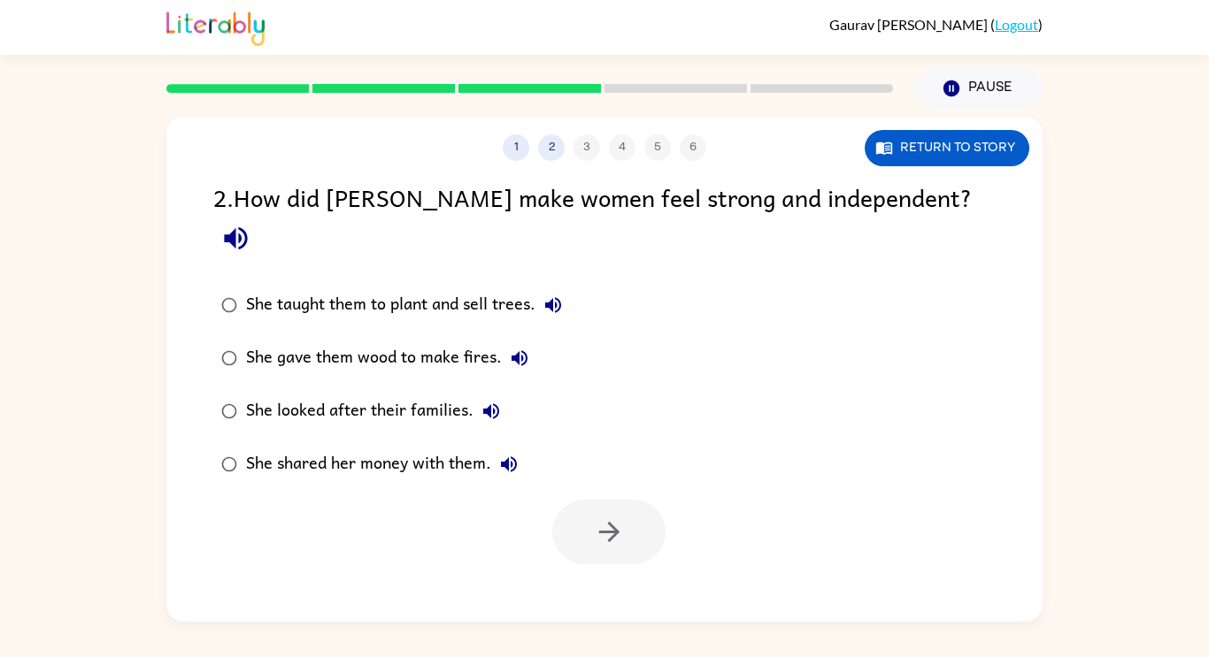
click at [453, 447] on div "She shared her money with them." at bounding box center [386, 464] width 281 height 35
click at [619, 518] on button "button" at bounding box center [608, 532] width 113 height 65
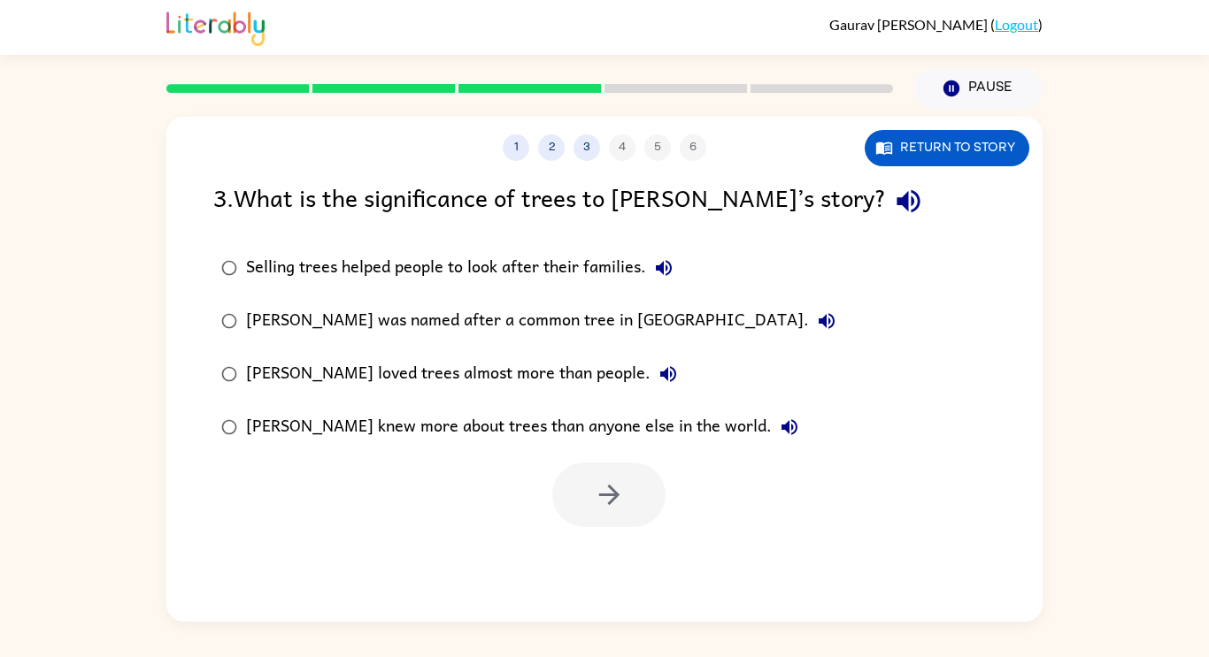
click at [569, 263] on div "Selling trees helped people to look after their families." at bounding box center [463, 267] width 435 height 35
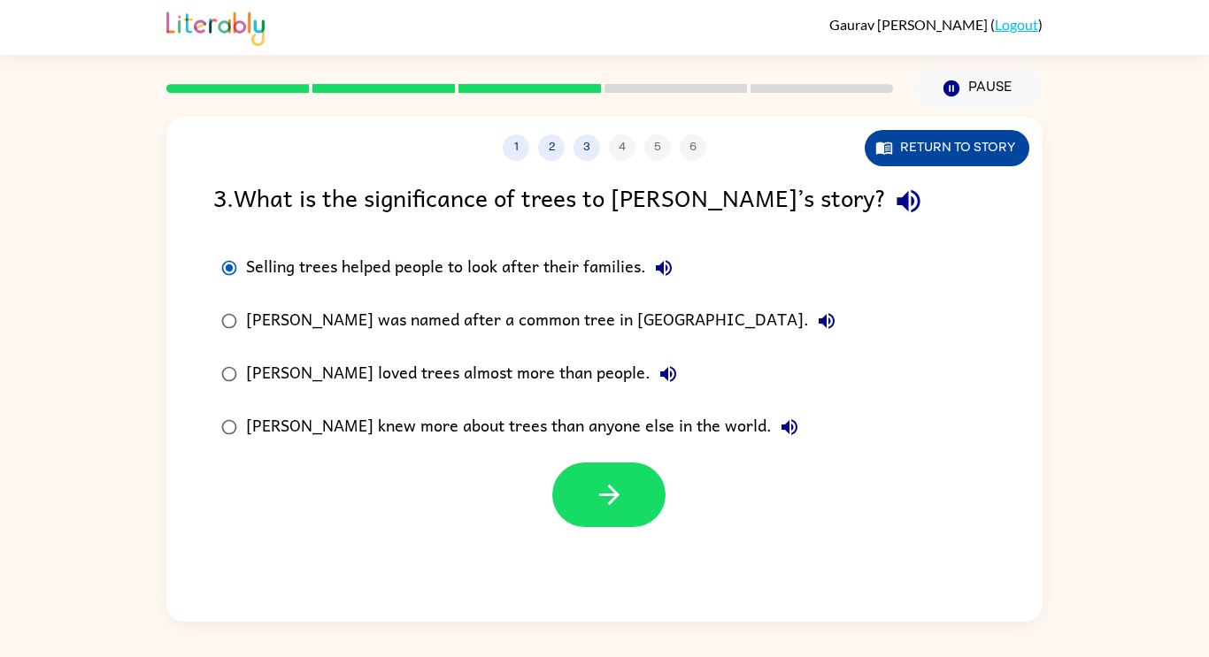
click at [967, 146] on button "Return to story" at bounding box center [947, 148] width 165 height 36
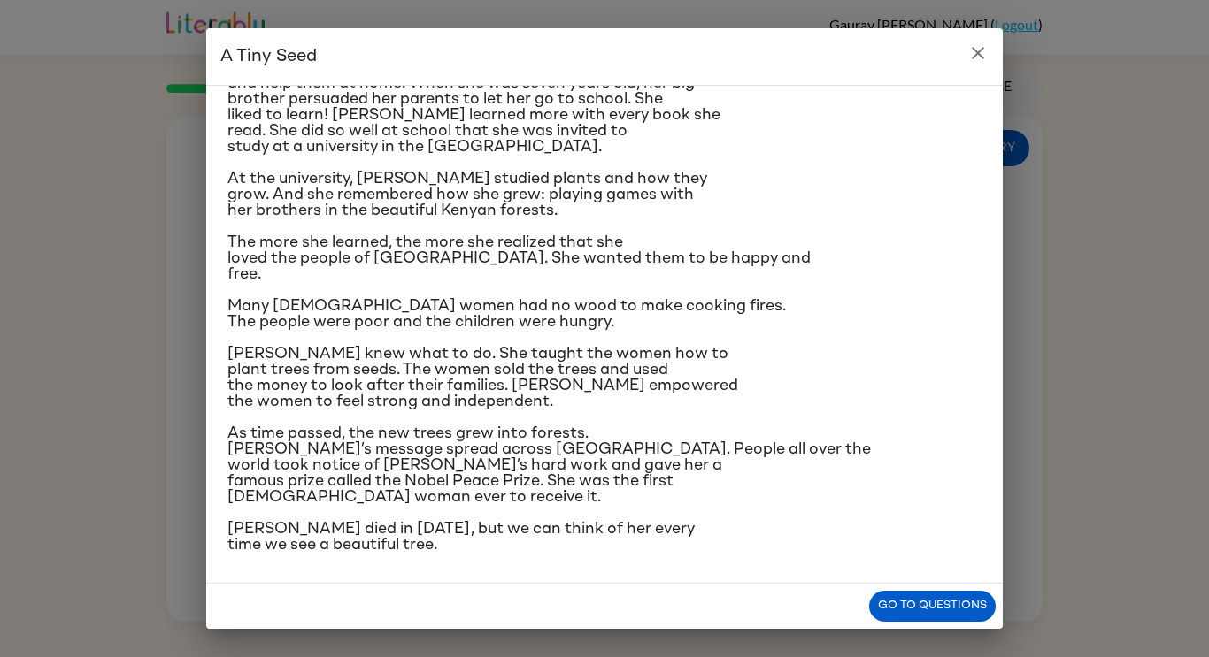
scroll to position [178, 0]
click at [987, 44] on icon "close" at bounding box center [977, 52] width 21 height 21
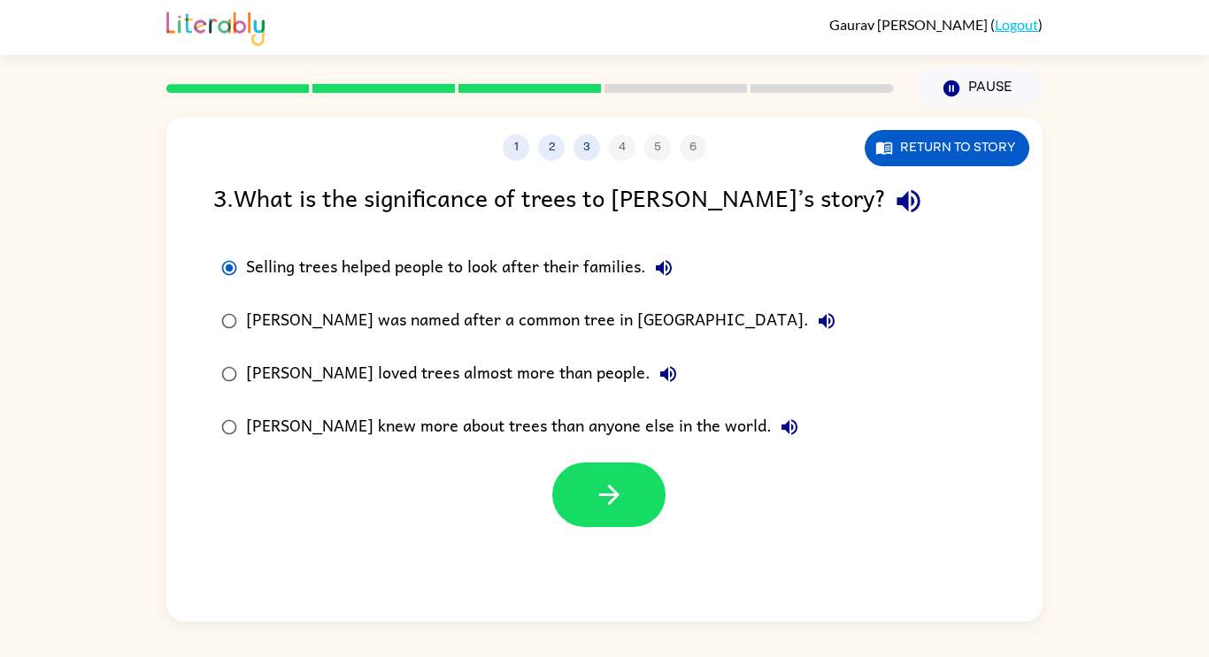
click at [469, 381] on div "[PERSON_NAME] loved trees almost more than people." at bounding box center [466, 374] width 440 height 35
drag, startPoint x: 594, startPoint y: 471, endPoint x: 547, endPoint y: 425, distance: 65.7
click at [547, 425] on div "3 . What is the significance of trees to [PERSON_NAME]’s story? Selling trees h…" at bounding box center [604, 353] width 876 height 349
click at [547, 425] on div "[PERSON_NAME] knew more about trees than anyone else in the world." at bounding box center [526, 427] width 561 height 35
click at [563, 472] on button "button" at bounding box center [608, 495] width 113 height 65
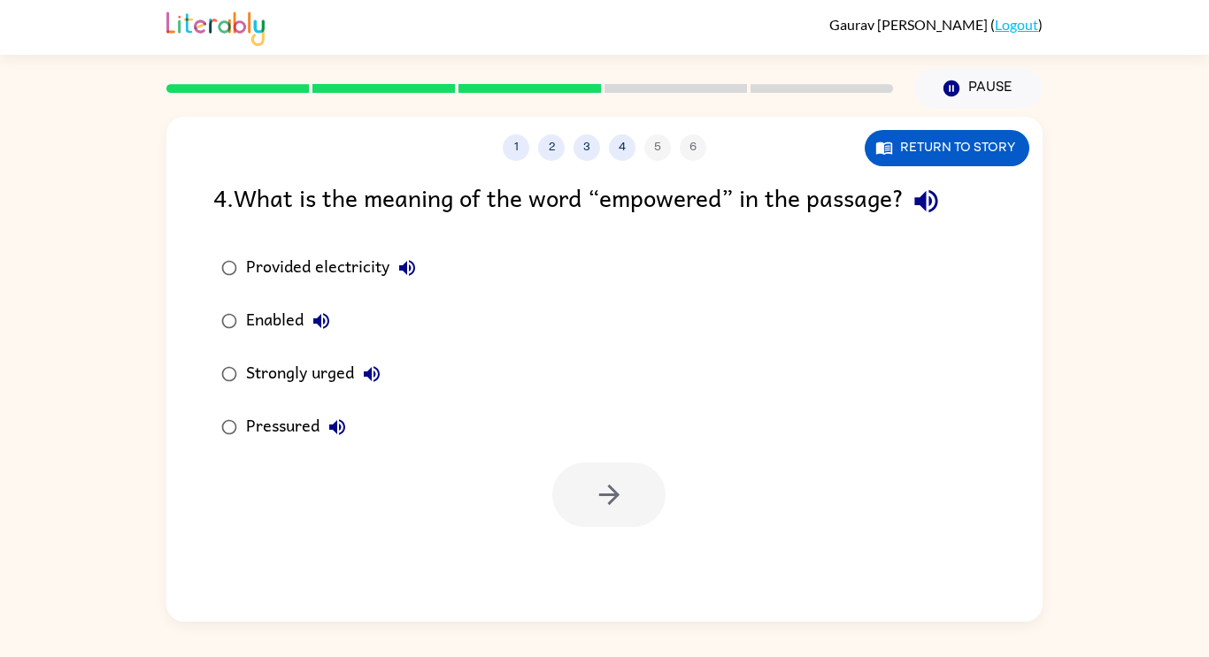
click at [325, 258] on div "Provided electricity" at bounding box center [335, 267] width 179 height 35
click at [263, 331] on div "Enabled" at bounding box center [292, 321] width 93 height 35
click at [623, 523] on button "button" at bounding box center [608, 495] width 113 height 65
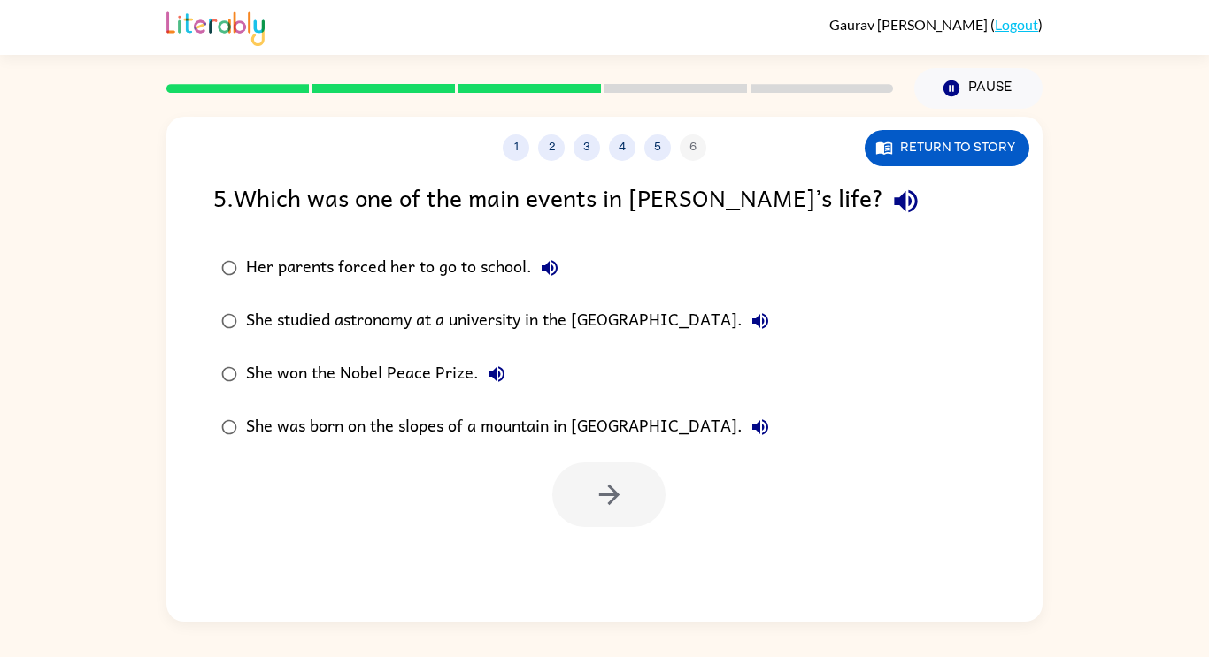
click at [488, 333] on div "She studied astronomy at a university in the [GEOGRAPHIC_DATA]." at bounding box center [512, 321] width 532 height 35
click at [586, 492] on button "button" at bounding box center [608, 495] width 113 height 65
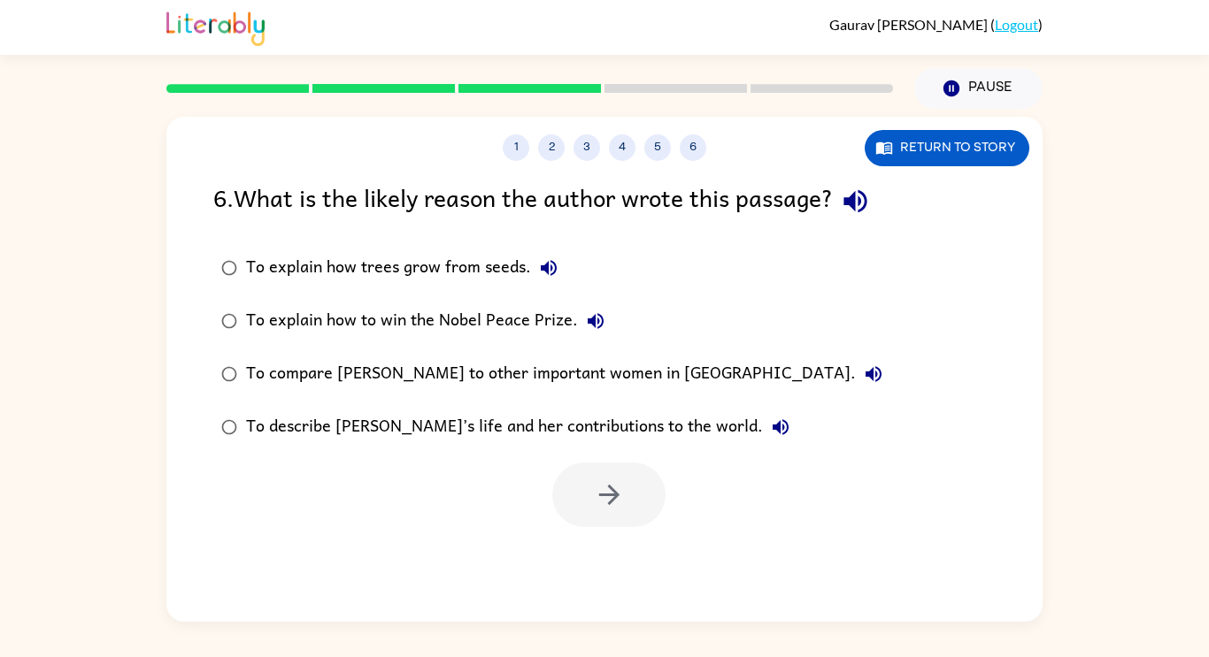
click at [565, 467] on div at bounding box center [608, 495] width 113 height 65
click at [417, 333] on div "To explain how to win the Nobel Peace Prize." at bounding box center [429, 321] width 367 height 35
click at [556, 450] on label "To describe [PERSON_NAME]’s life and her contributions to the world." at bounding box center [552, 427] width 696 height 53
click at [615, 483] on icon "button" at bounding box center [609, 495] width 31 height 31
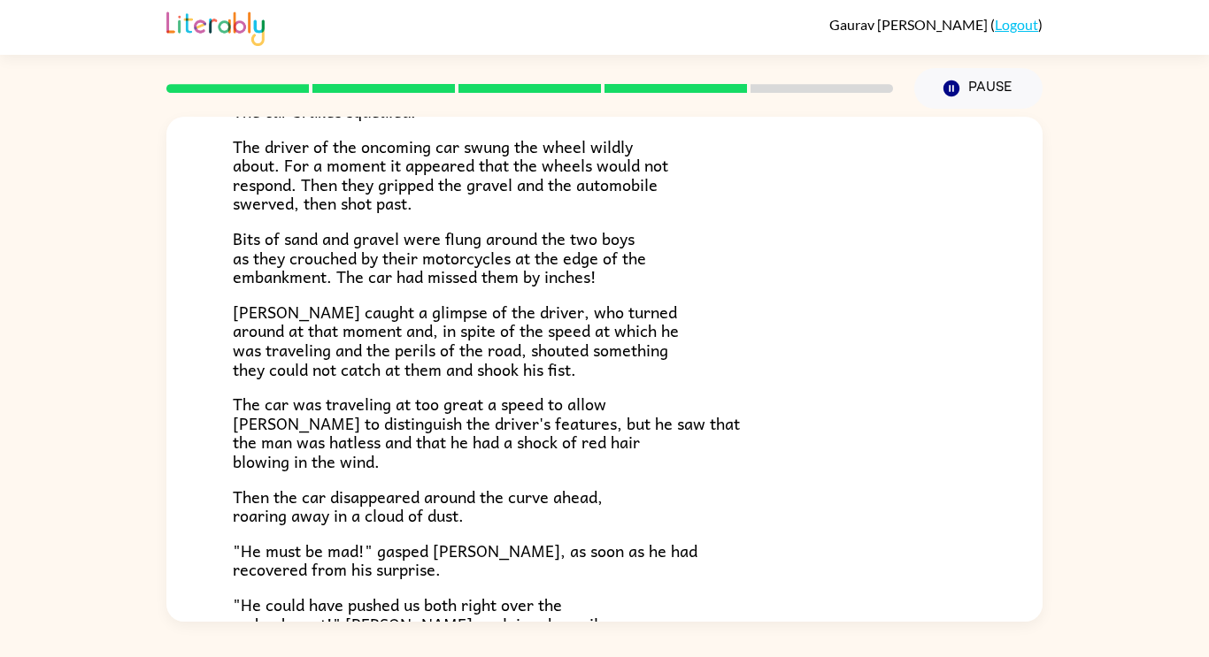
scroll to position [491, 0]
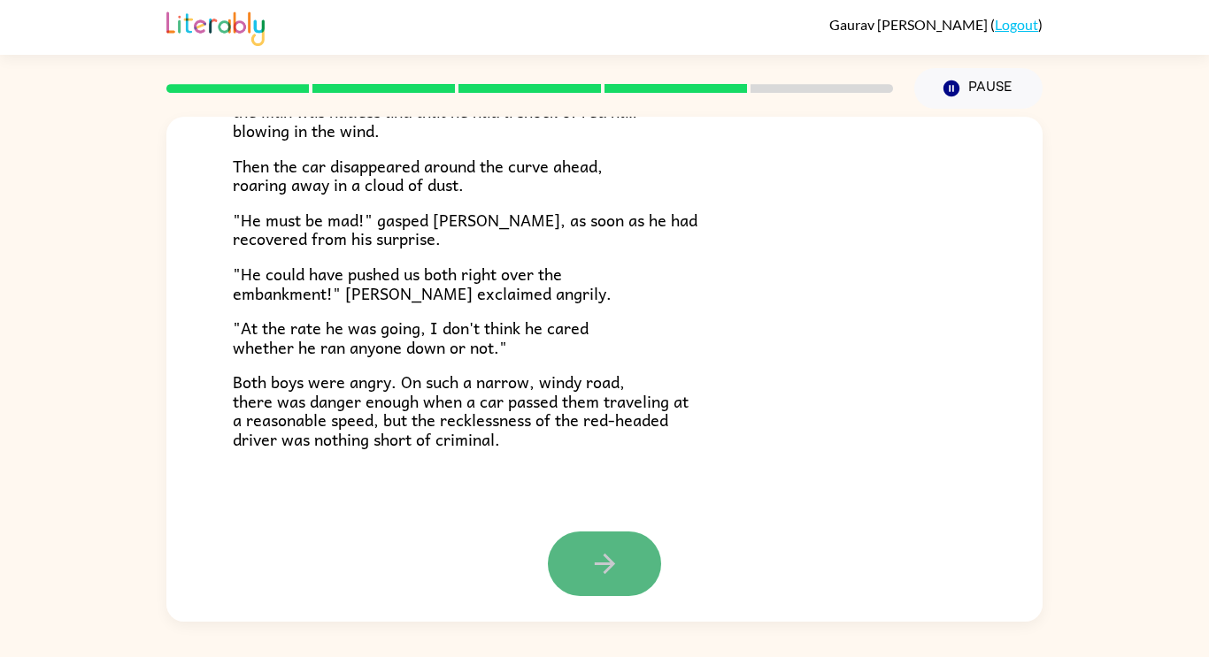
click at [613, 550] on icon "button" at bounding box center [604, 564] width 31 height 31
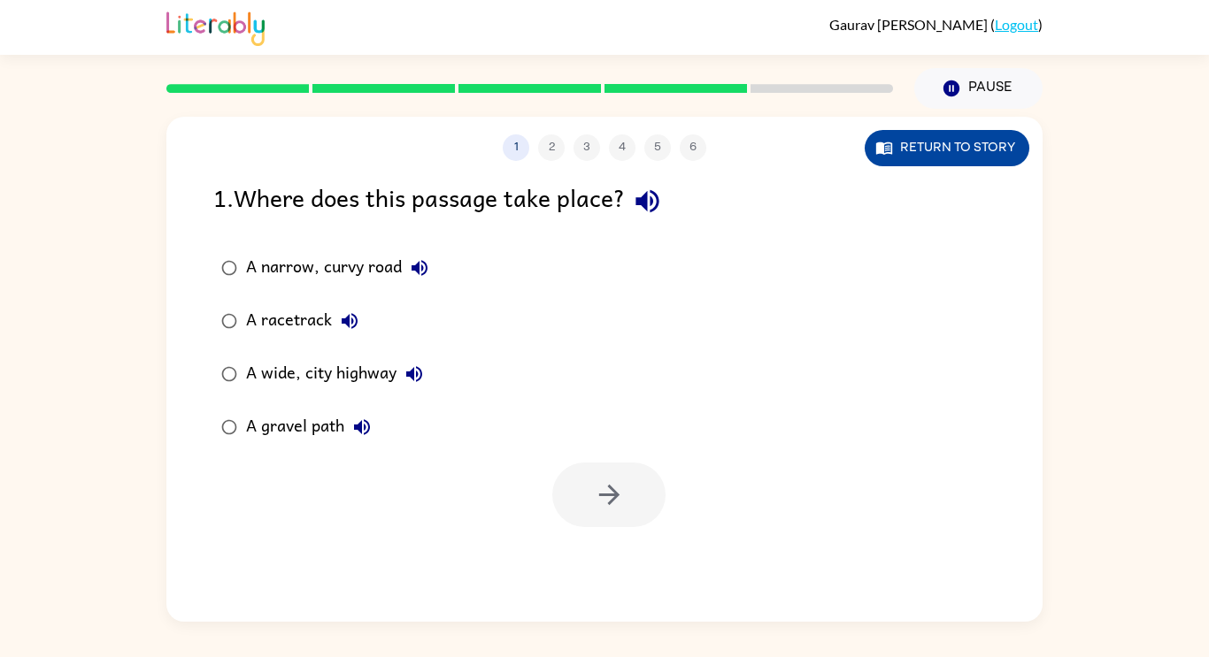
click at [954, 132] on button "Return to story" at bounding box center [947, 148] width 165 height 36
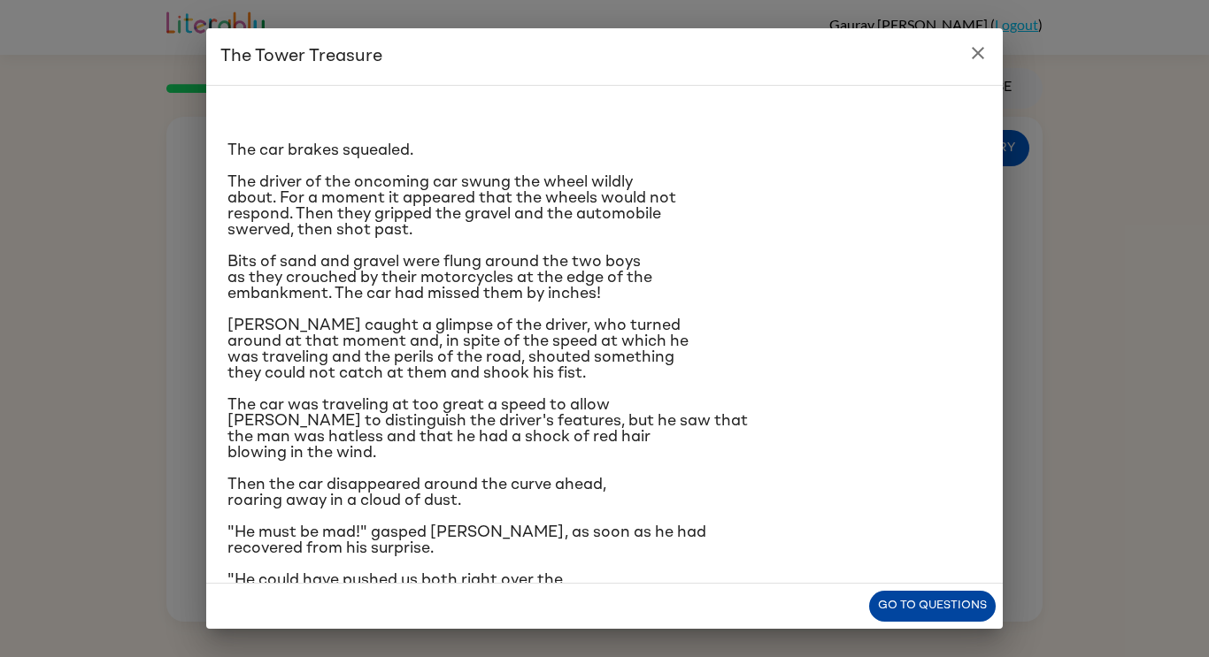
click at [934, 599] on button "Go to questions" at bounding box center [932, 606] width 127 height 31
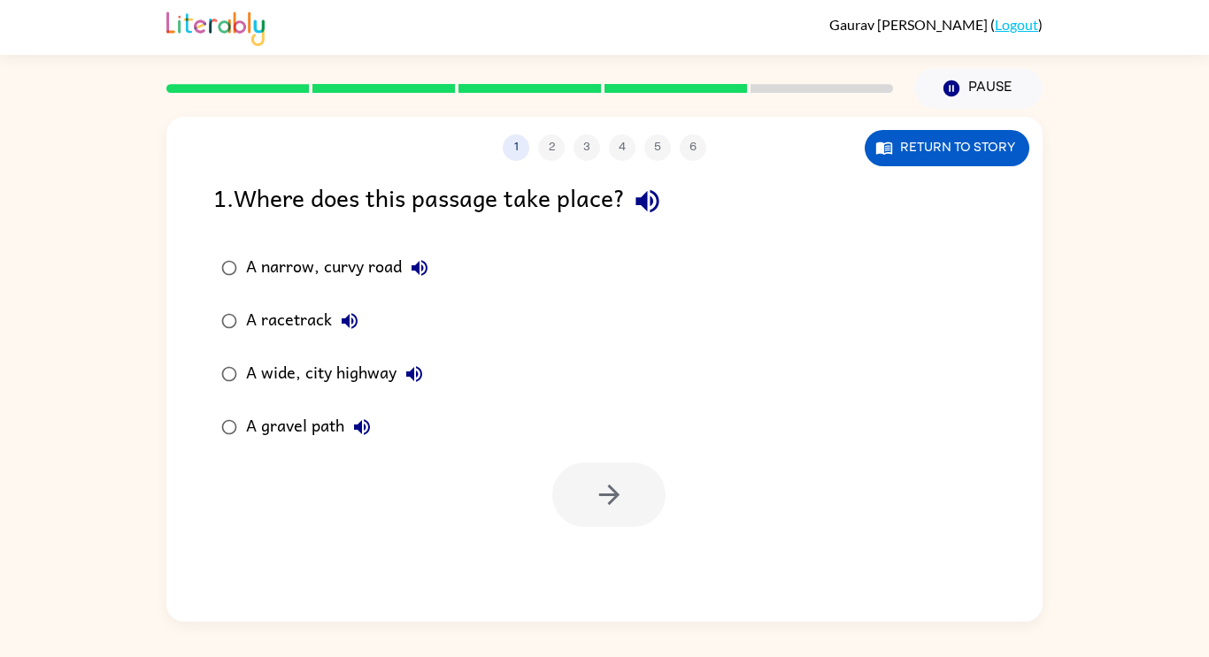
click at [333, 379] on div "A wide, city highway" at bounding box center [339, 374] width 186 height 35
click at [603, 511] on button "button" at bounding box center [608, 495] width 113 height 65
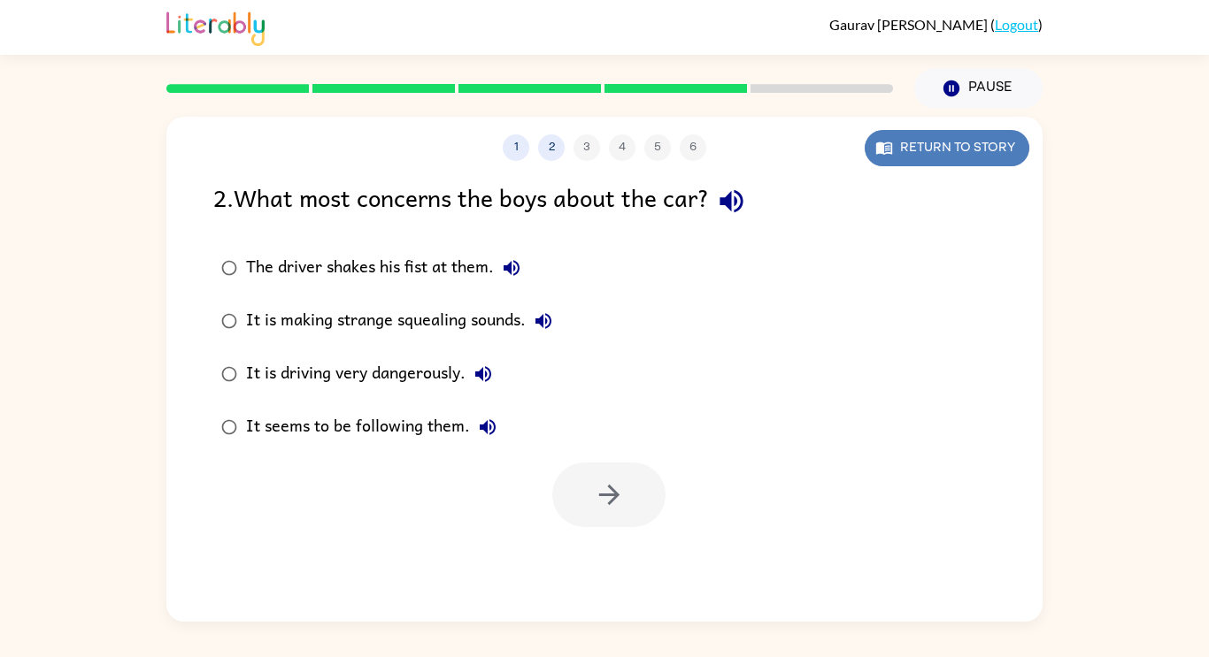
click at [997, 147] on button "Return to story" at bounding box center [947, 148] width 165 height 36
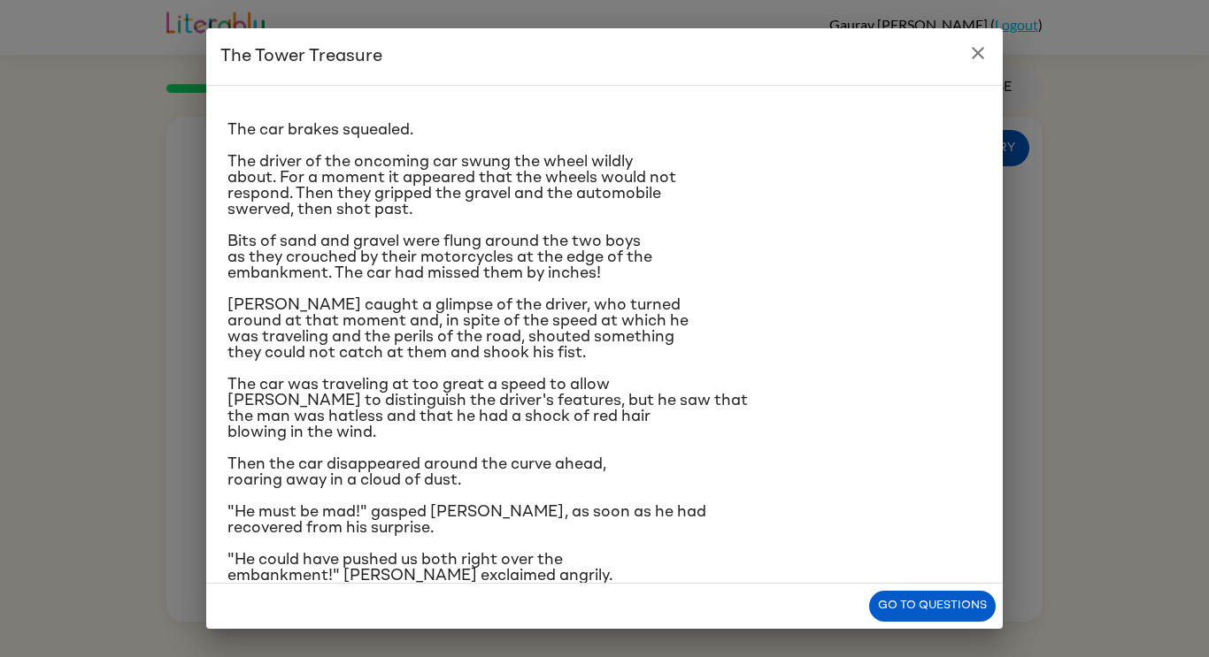
scroll to position [21, 0]
click at [986, 52] on icon "close" at bounding box center [977, 52] width 21 height 21
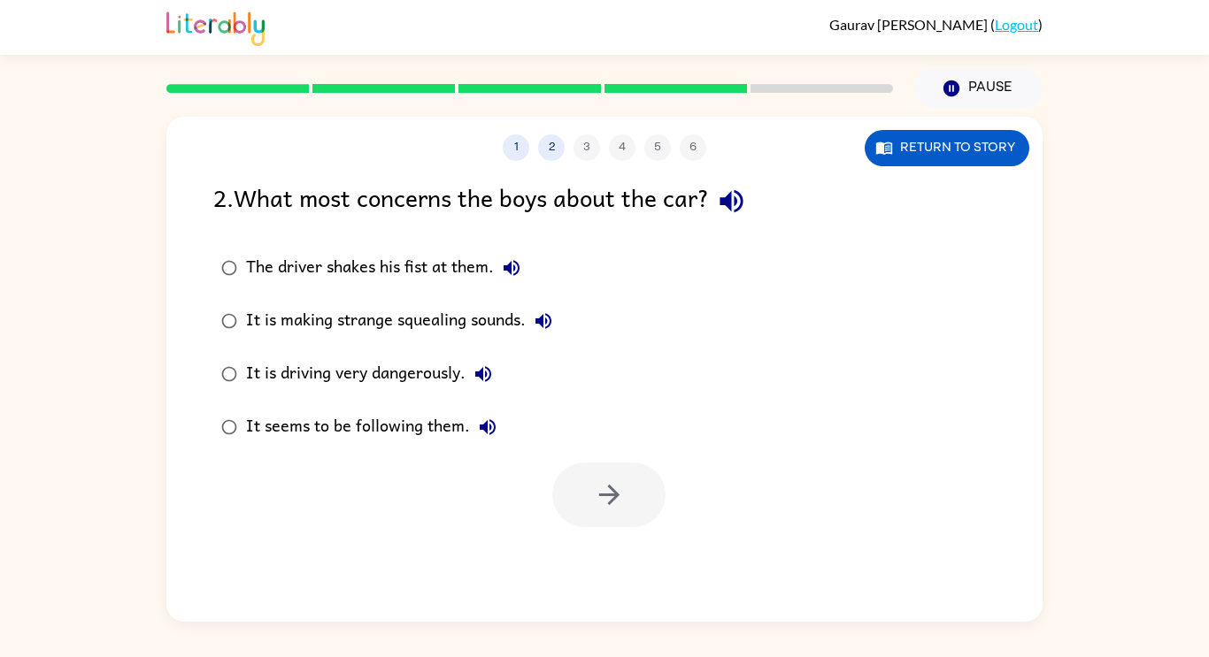
click at [426, 404] on label "It seems to be following them." at bounding box center [387, 427] width 366 height 53
click at [425, 357] on div "It is driving very dangerously." at bounding box center [373, 374] width 255 height 35
click at [569, 457] on div at bounding box center [604, 490] width 876 height 73
click at [637, 478] on button "button" at bounding box center [608, 495] width 113 height 65
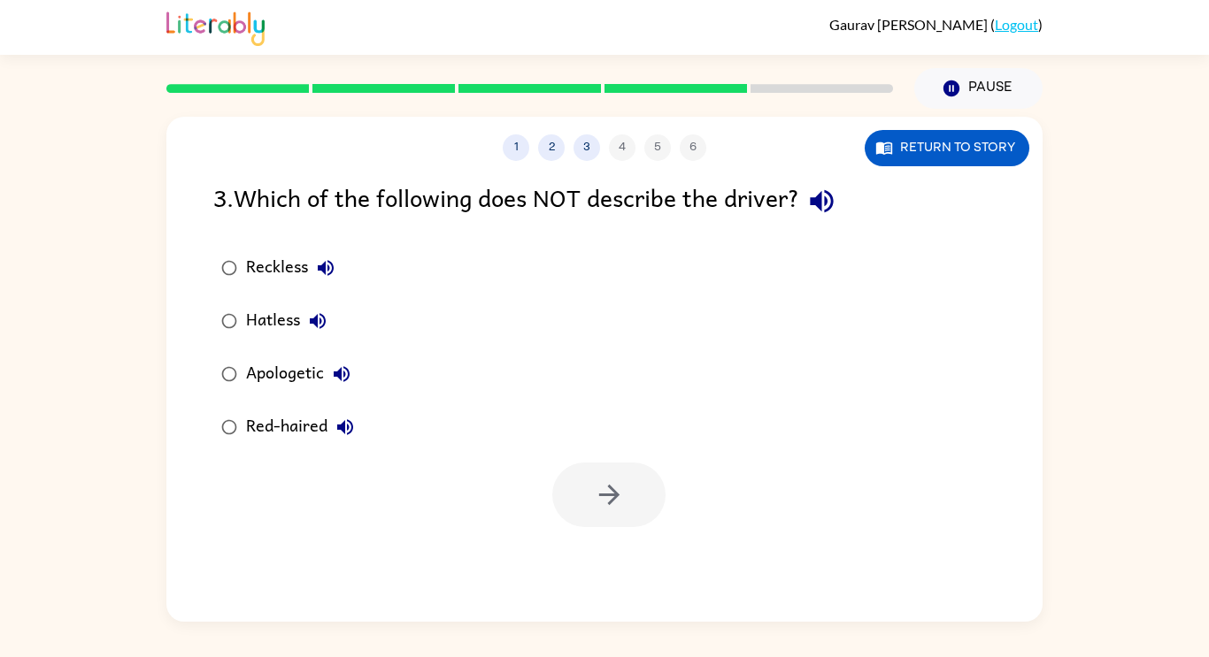
click at [264, 396] on label "Apologetic" at bounding box center [288, 374] width 168 height 53
click at [617, 486] on icon "button" at bounding box center [609, 495] width 31 height 31
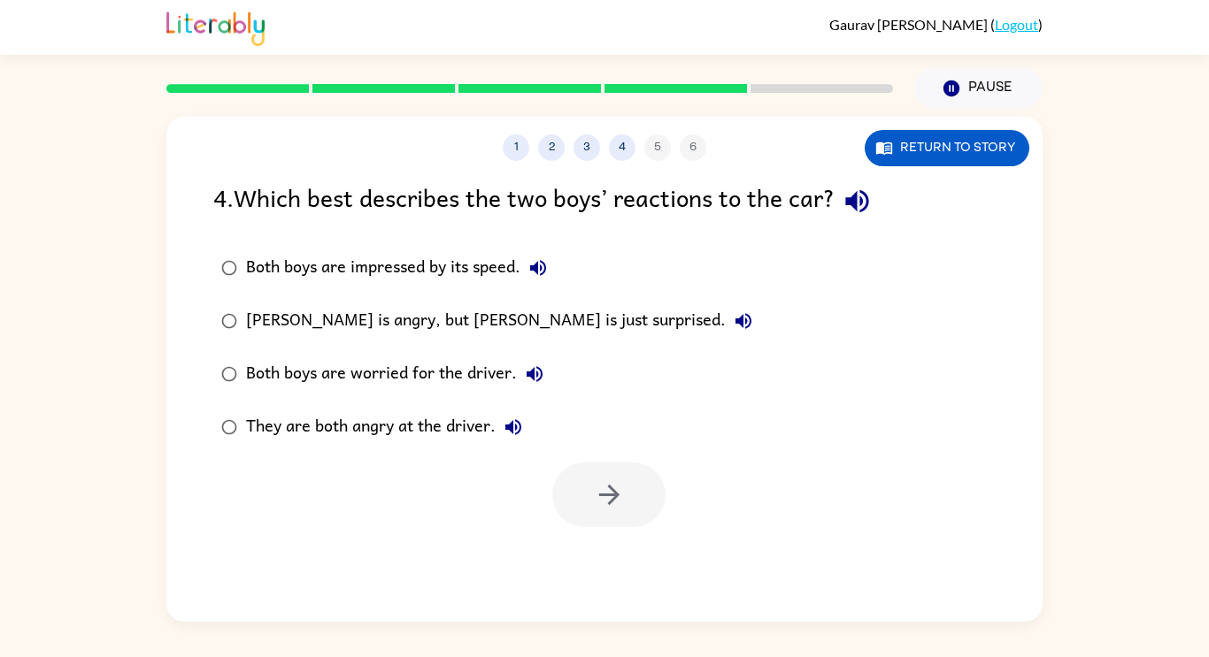
click at [455, 376] on div "Both boys are worried for the driver." at bounding box center [399, 374] width 306 height 35
click at [598, 500] on icon "button" at bounding box center [609, 495] width 31 height 31
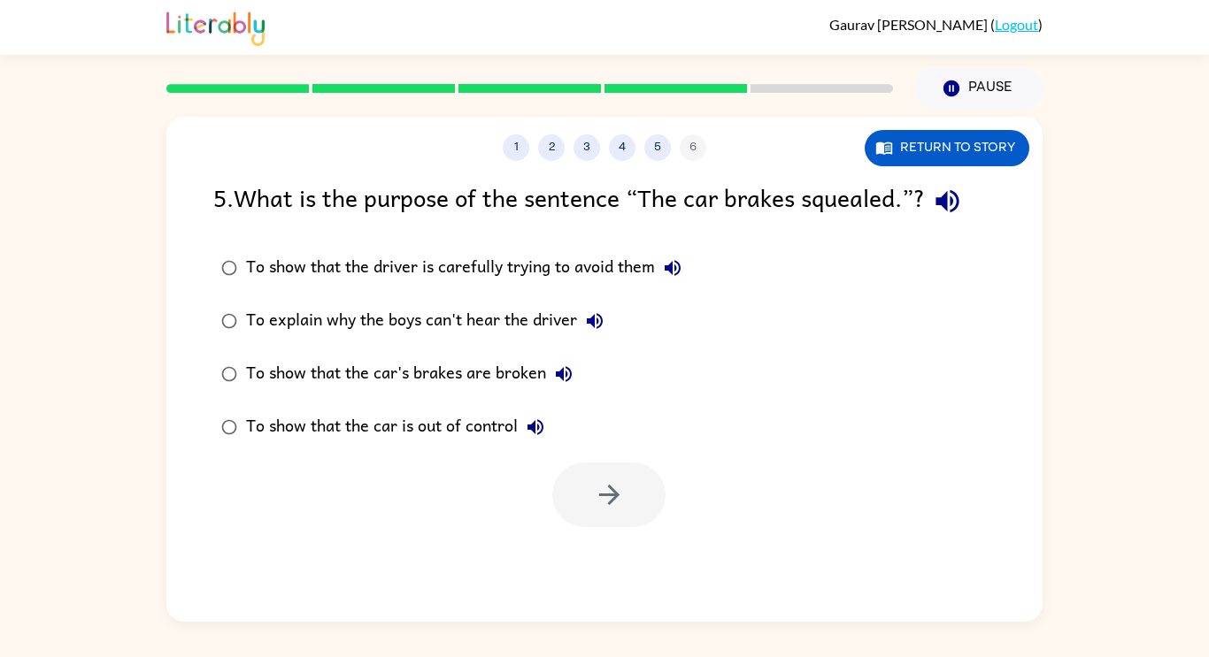
click at [467, 398] on label "To show that the car's brakes are broken" at bounding box center [452, 374] width 496 height 53
drag, startPoint x: 596, startPoint y: 481, endPoint x: 337, endPoint y: 258, distance: 341.3
click at [337, 258] on div "5 . What is the purpose of the sentence “The car brakes squealed.”? To show tha…" at bounding box center [604, 353] width 876 height 349
click at [401, 330] on div "To explain why the boys can't hear the driver" at bounding box center [429, 321] width 366 height 35
click at [447, 422] on div "To show that the car is out of control" at bounding box center [399, 427] width 307 height 35
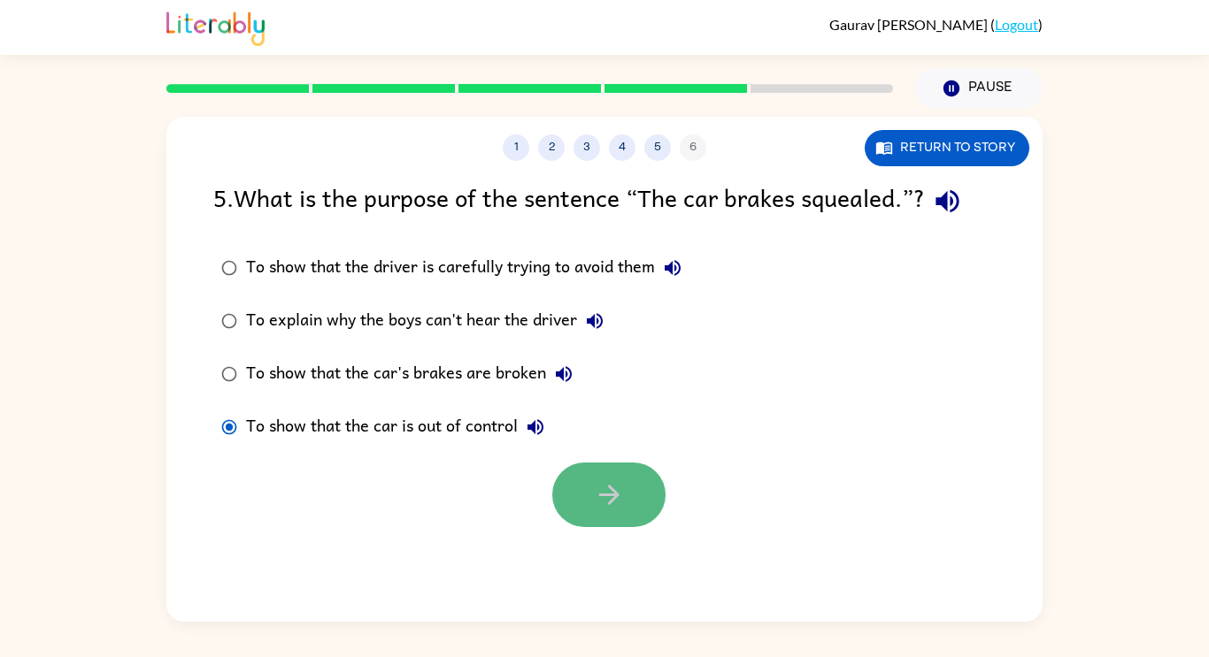
click at [602, 476] on button "button" at bounding box center [608, 495] width 113 height 65
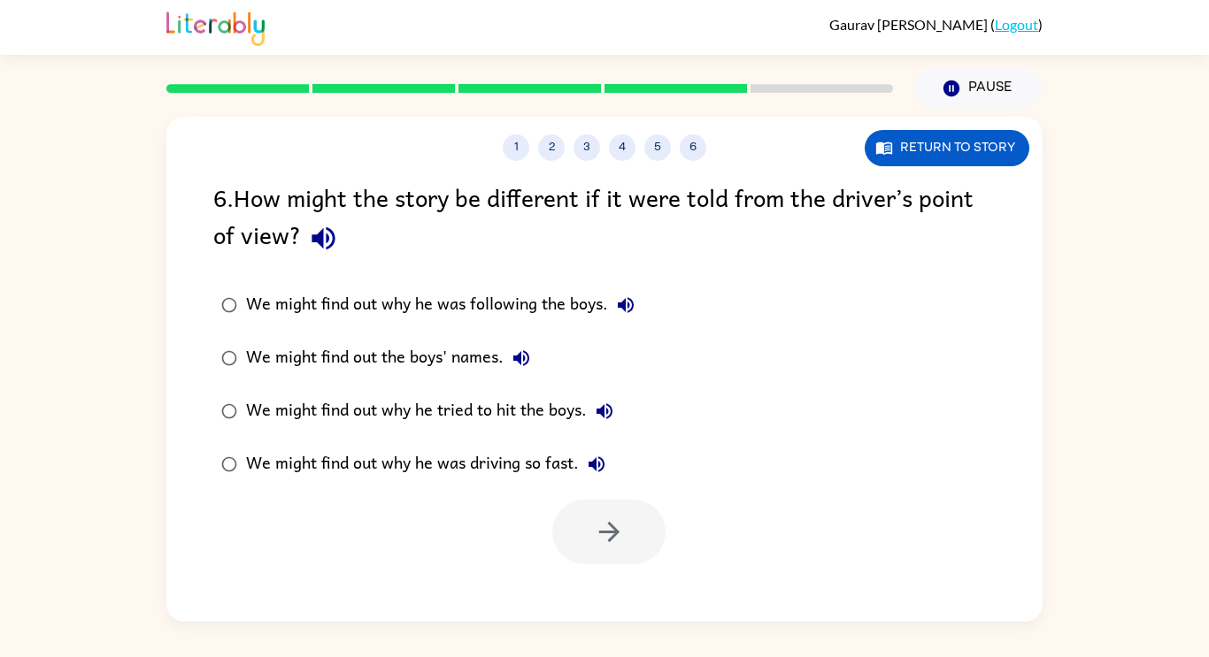
click at [462, 345] on div "We might find out the boys' names." at bounding box center [392, 358] width 293 height 35
click at [637, 535] on button "button" at bounding box center [608, 532] width 113 height 65
